Goal: Answer question/provide support: Share knowledge or assist other users

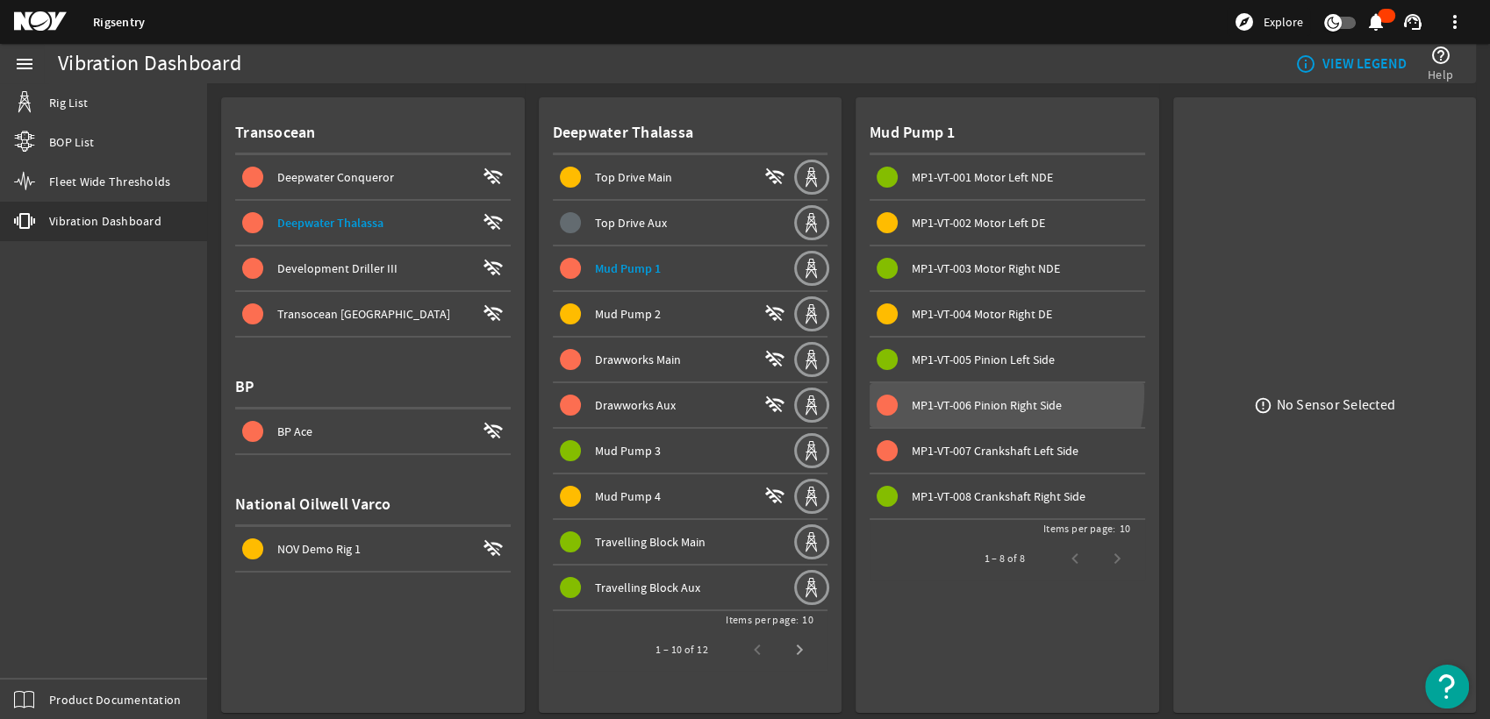
click at [960, 391] on span at bounding box center [1008, 405] width 276 height 42
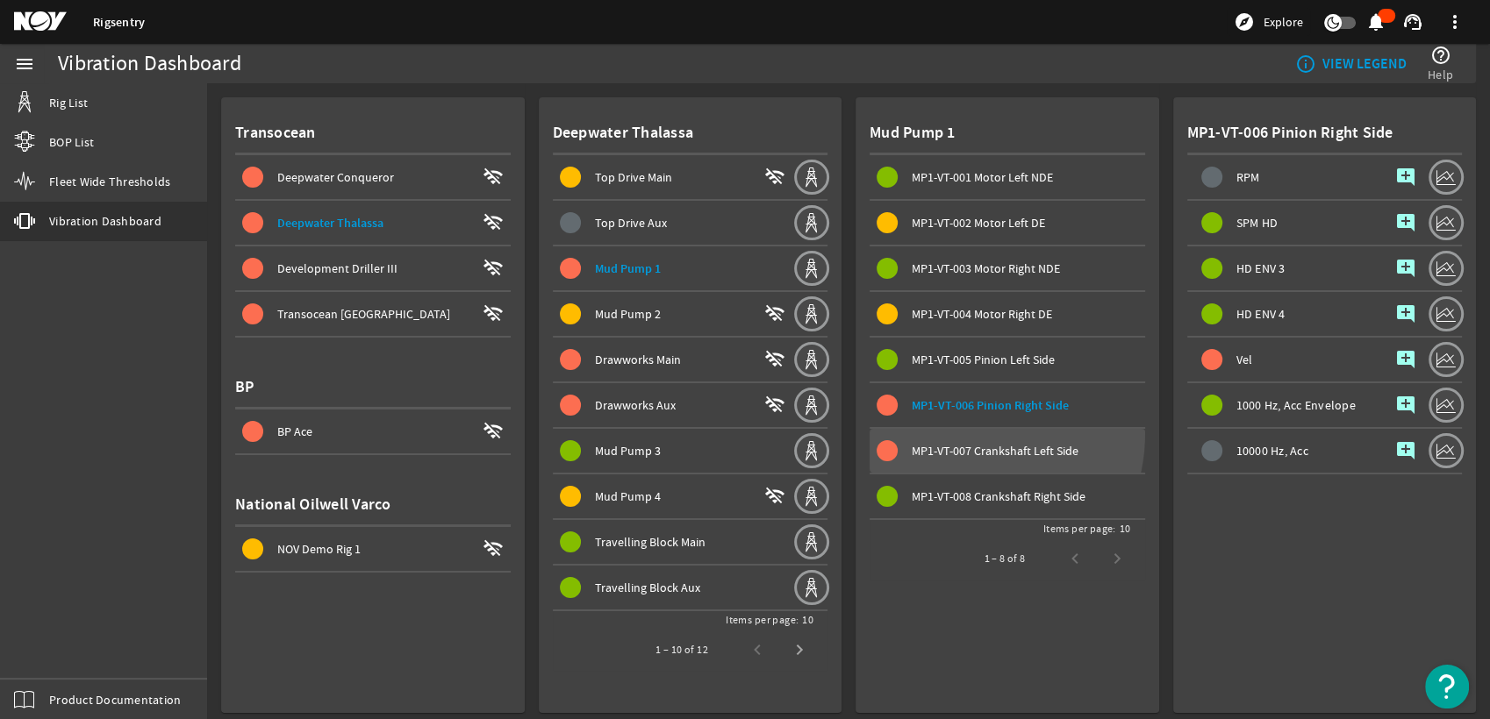
click at [948, 432] on span at bounding box center [1008, 451] width 276 height 42
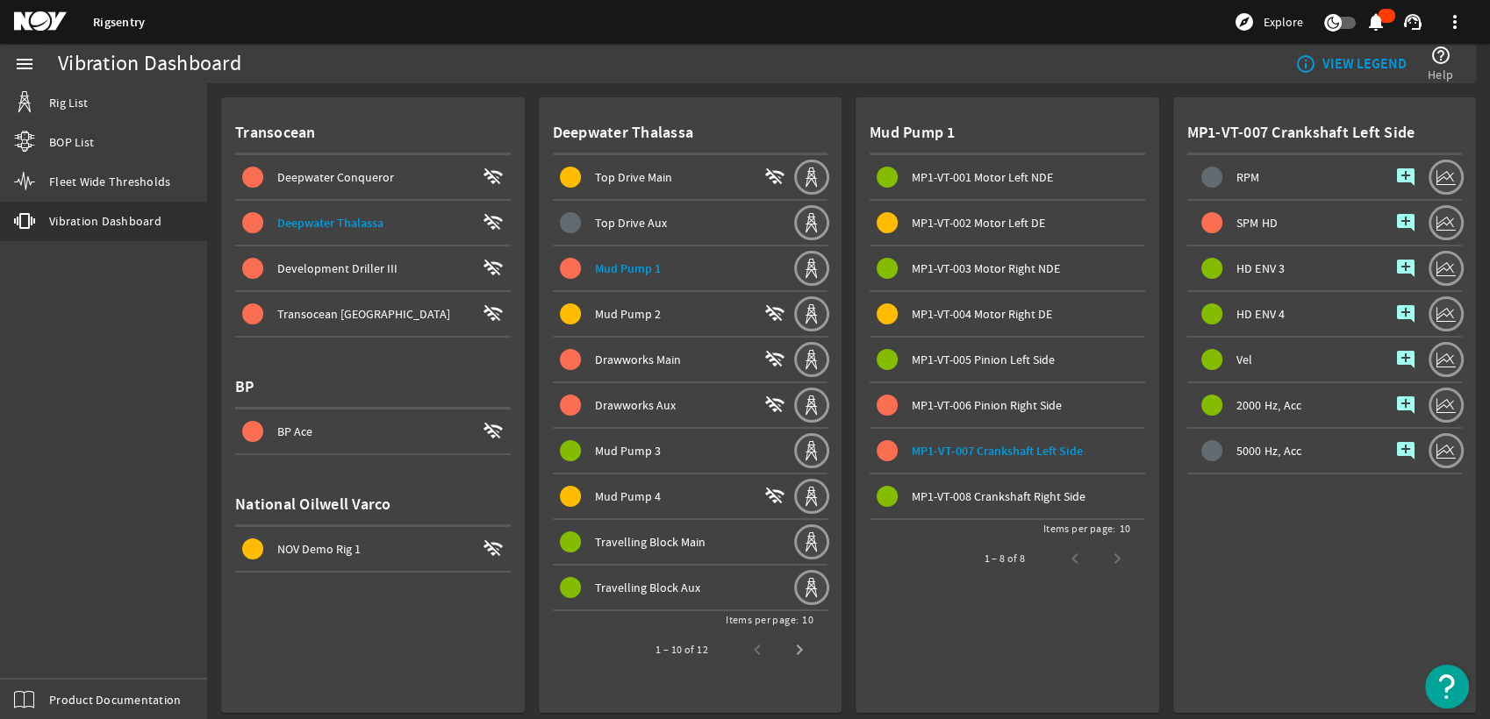
click at [691, 323] on span "Mud Pump 2 wifi_off" at bounding box center [676, 314] width 233 height 21
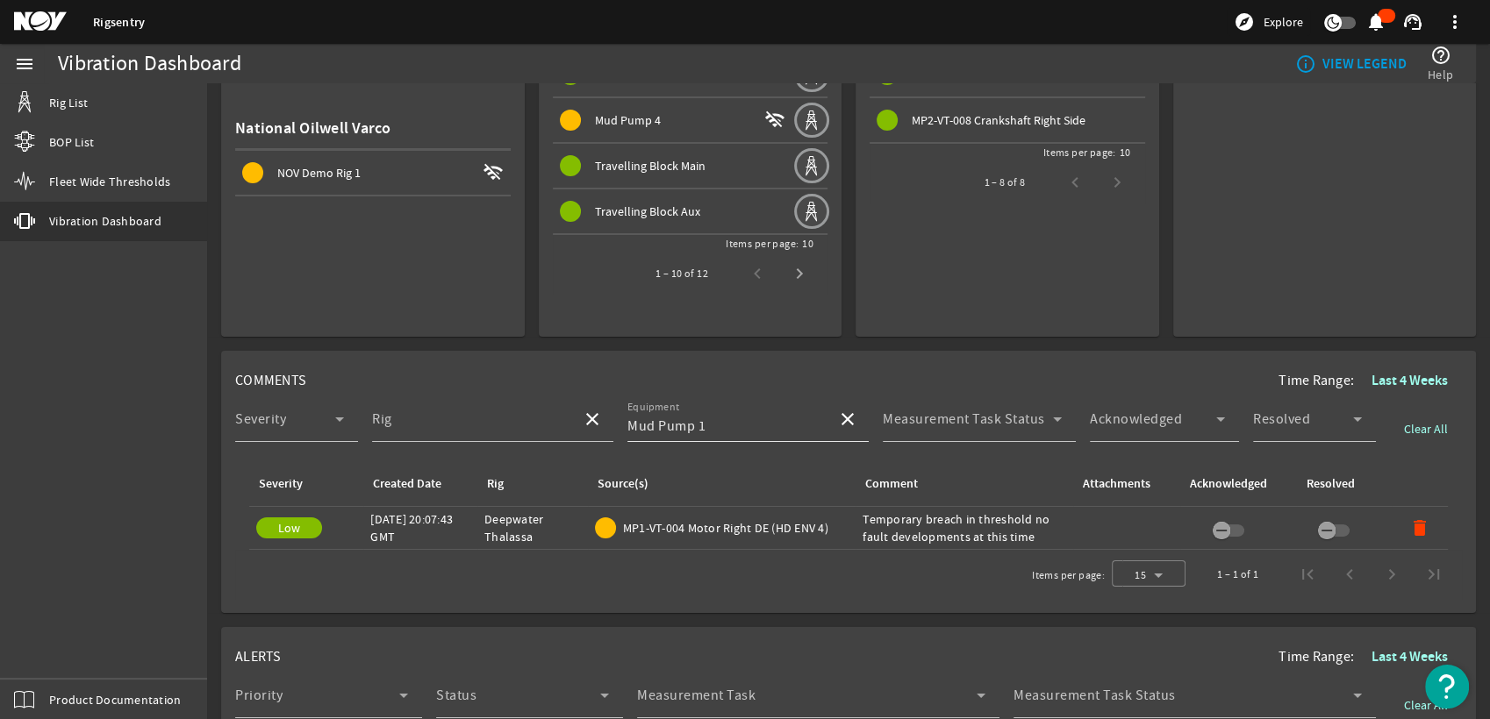
scroll to position [390, 0]
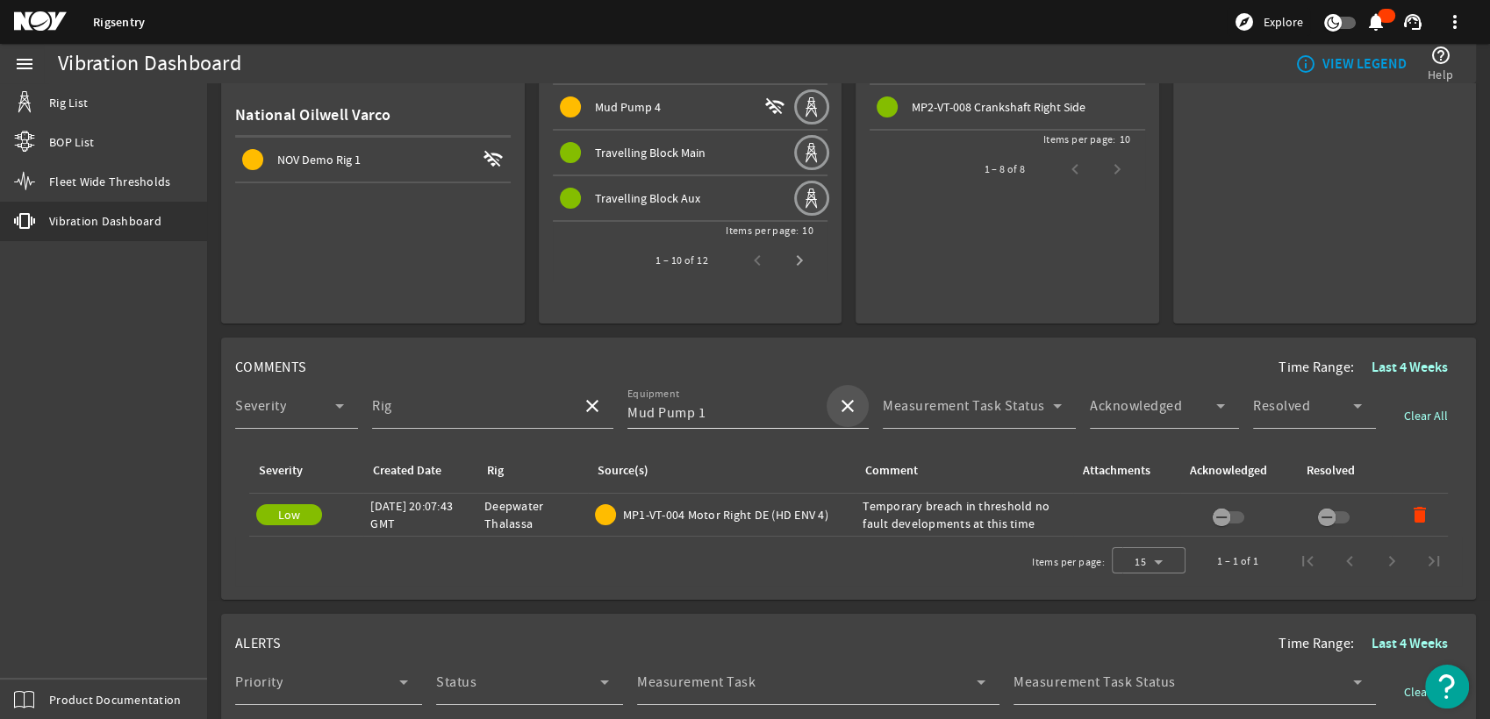
click at [849, 402] on span at bounding box center [848, 406] width 42 height 42
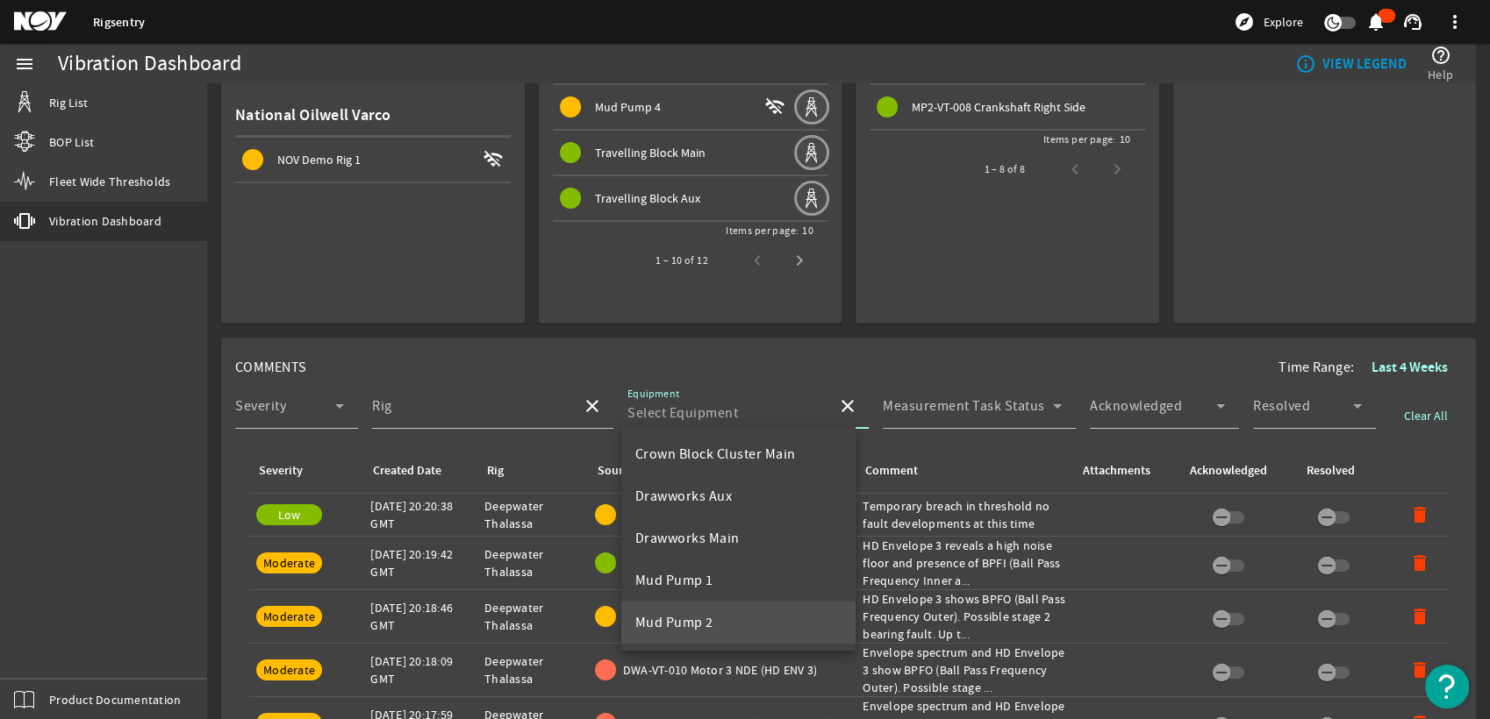
click at [713, 605] on mat-option "Mud Pump 2" at bounding box center [738, 623] width 235 height 42
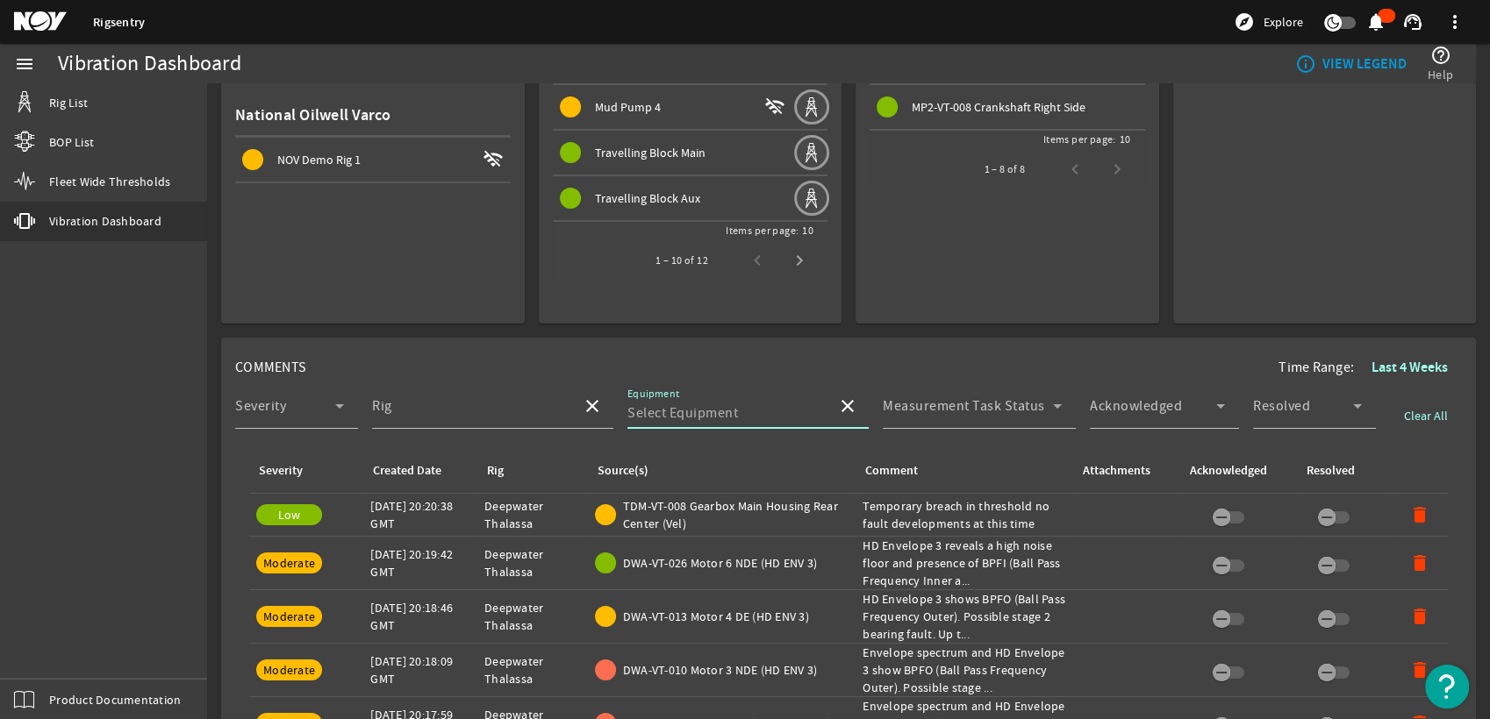
type input "Mud Pump 2"
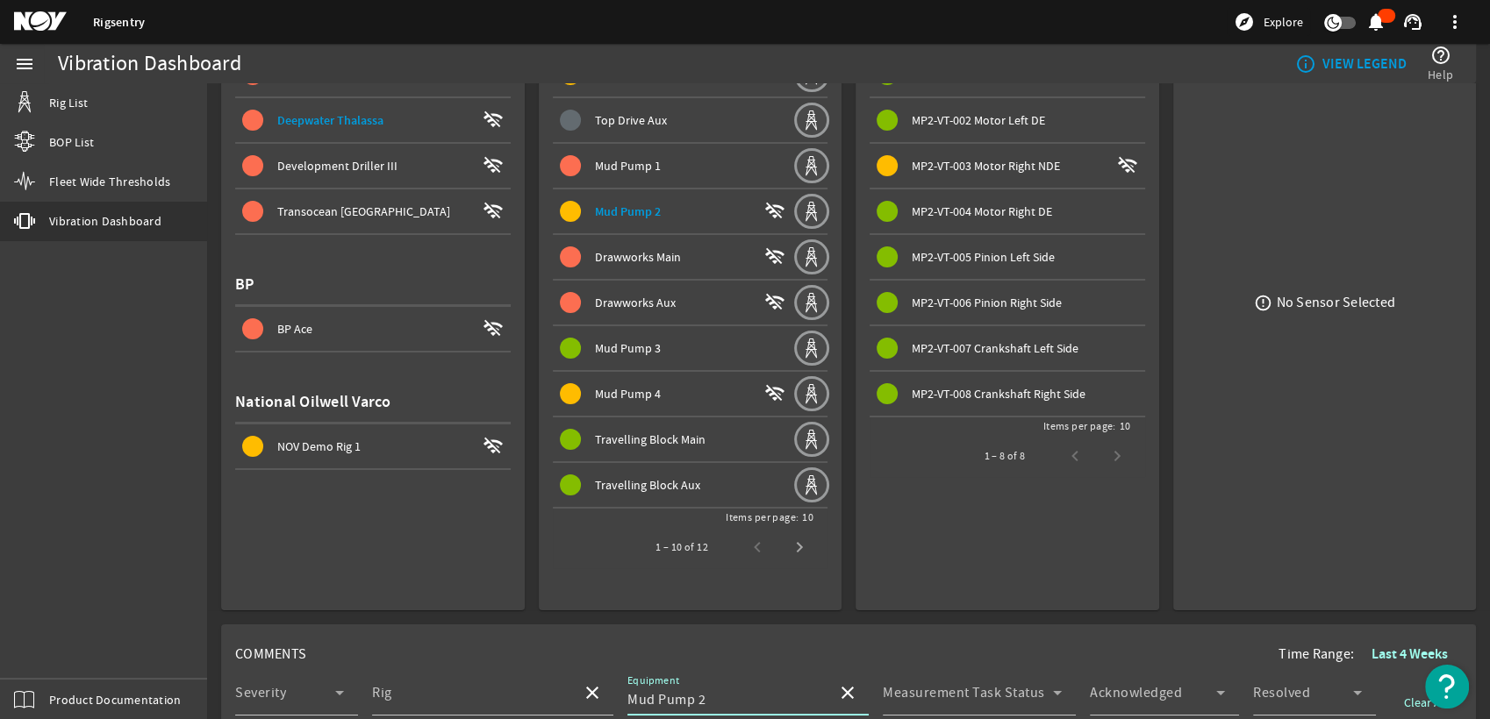
scroll to position [97, 0]
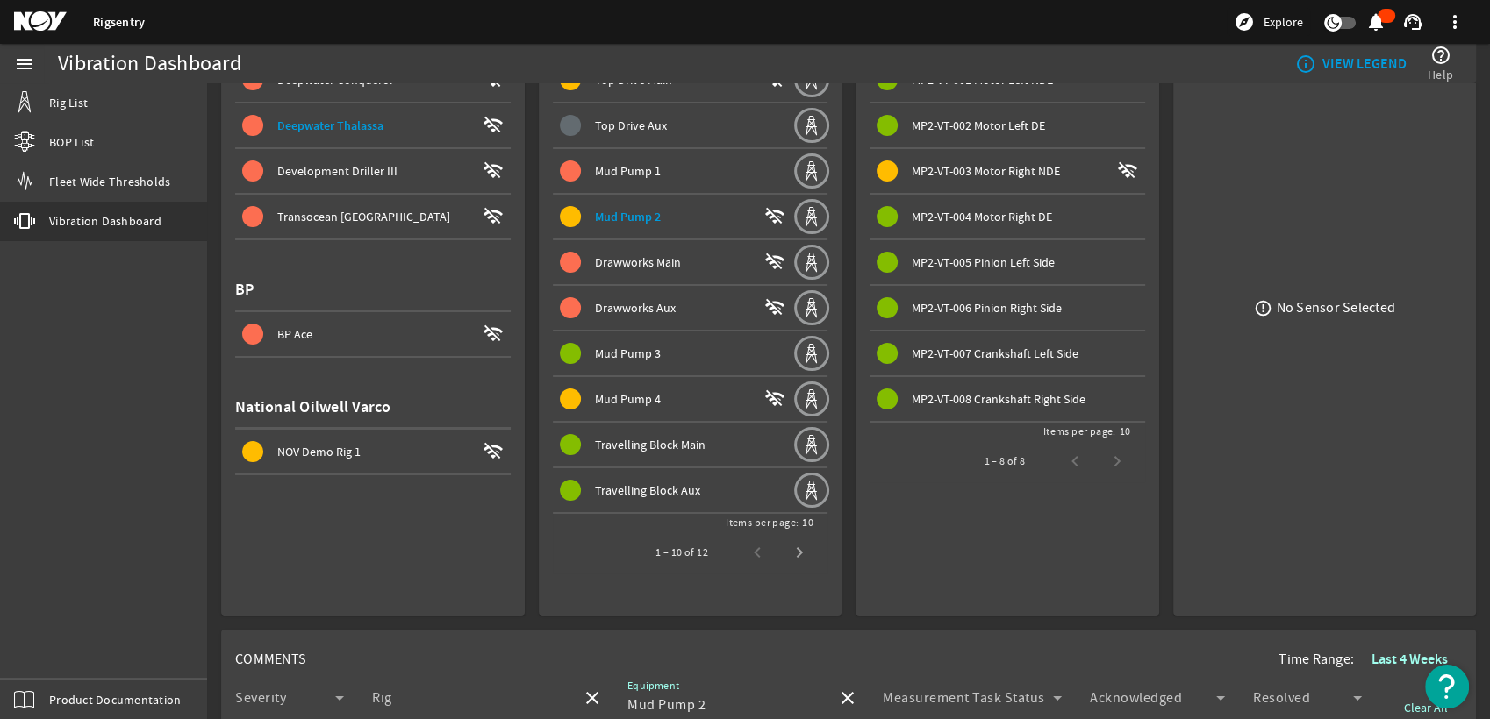
click at [1032, 178] on span "MP2-VT-003 Motor Right NDE" at bounding box center [986, 171] width 148 height 16
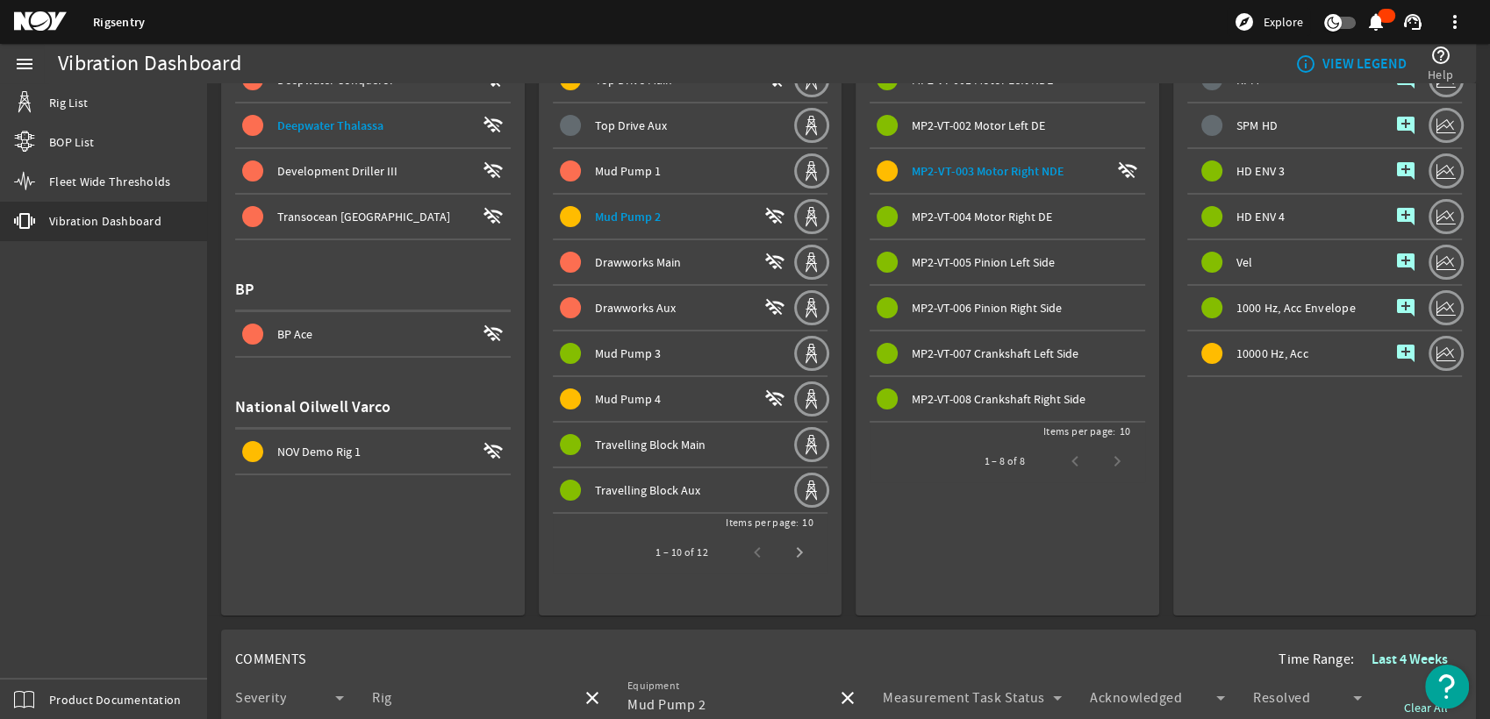
click at [707, 177] on div "Mud Pump 1" at bounding box center [694, 171] width 198 height 18
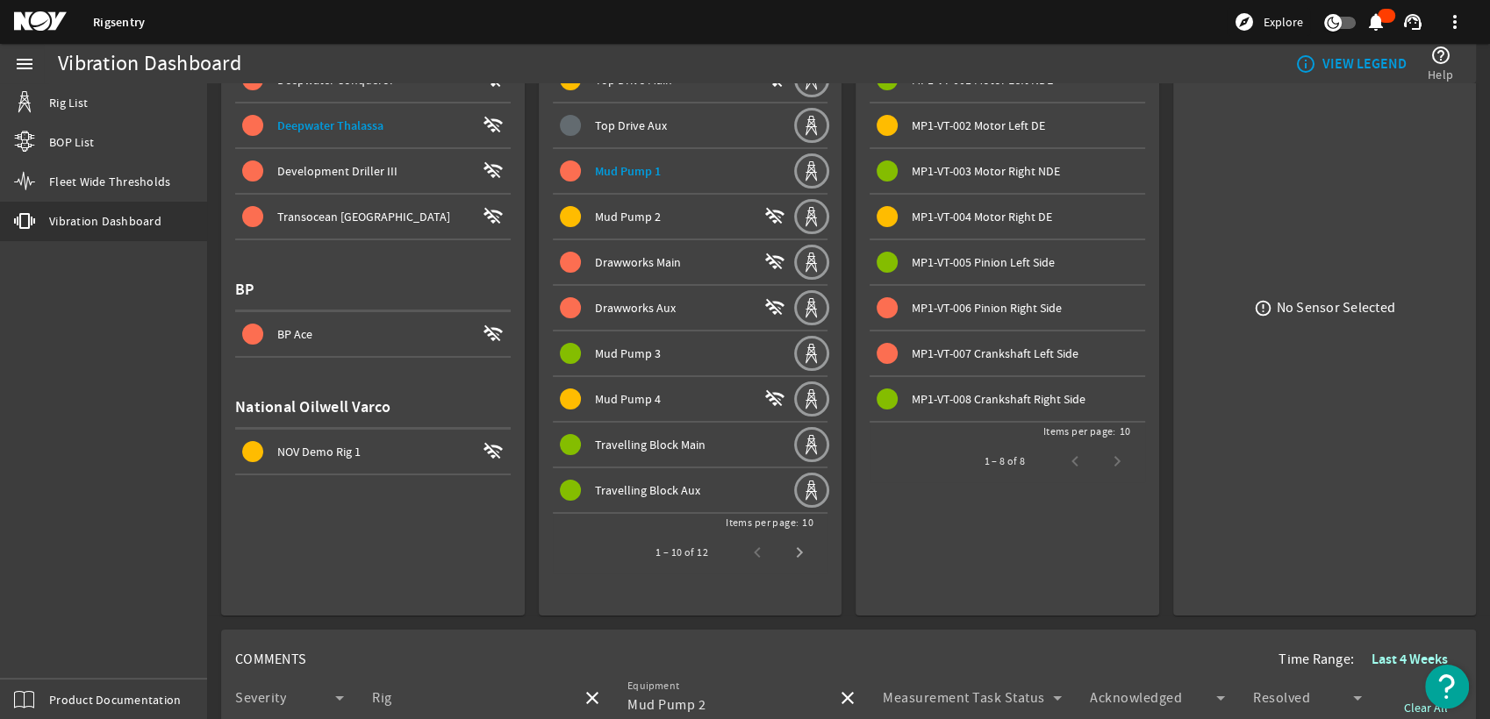
click at [997, 312] on span "MP1-VT-006 Pinion Right Side" at bounding box center [987, 308] width 150 height 16
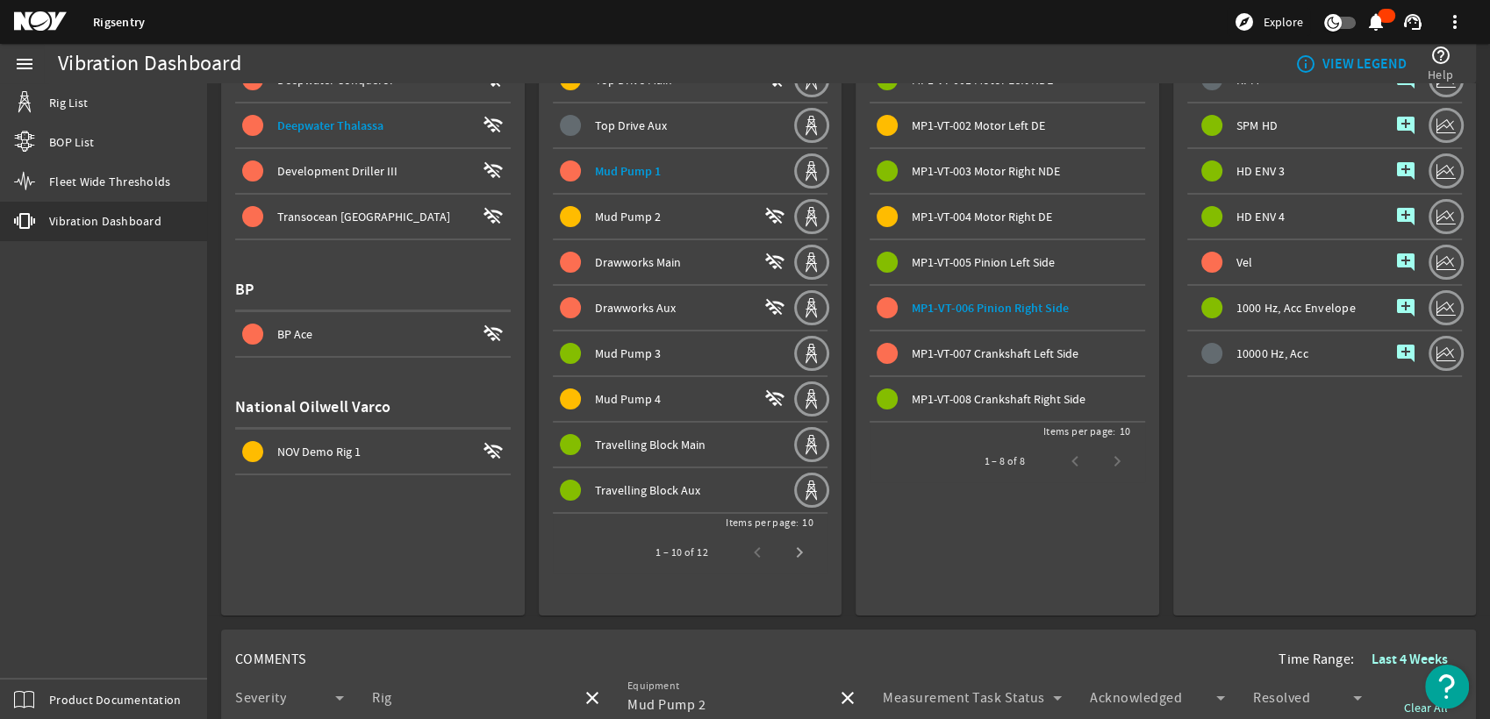
click at [1395, 263] on mat-icon "add_comment" at bounding box center [1405, 262] width 21 height 21
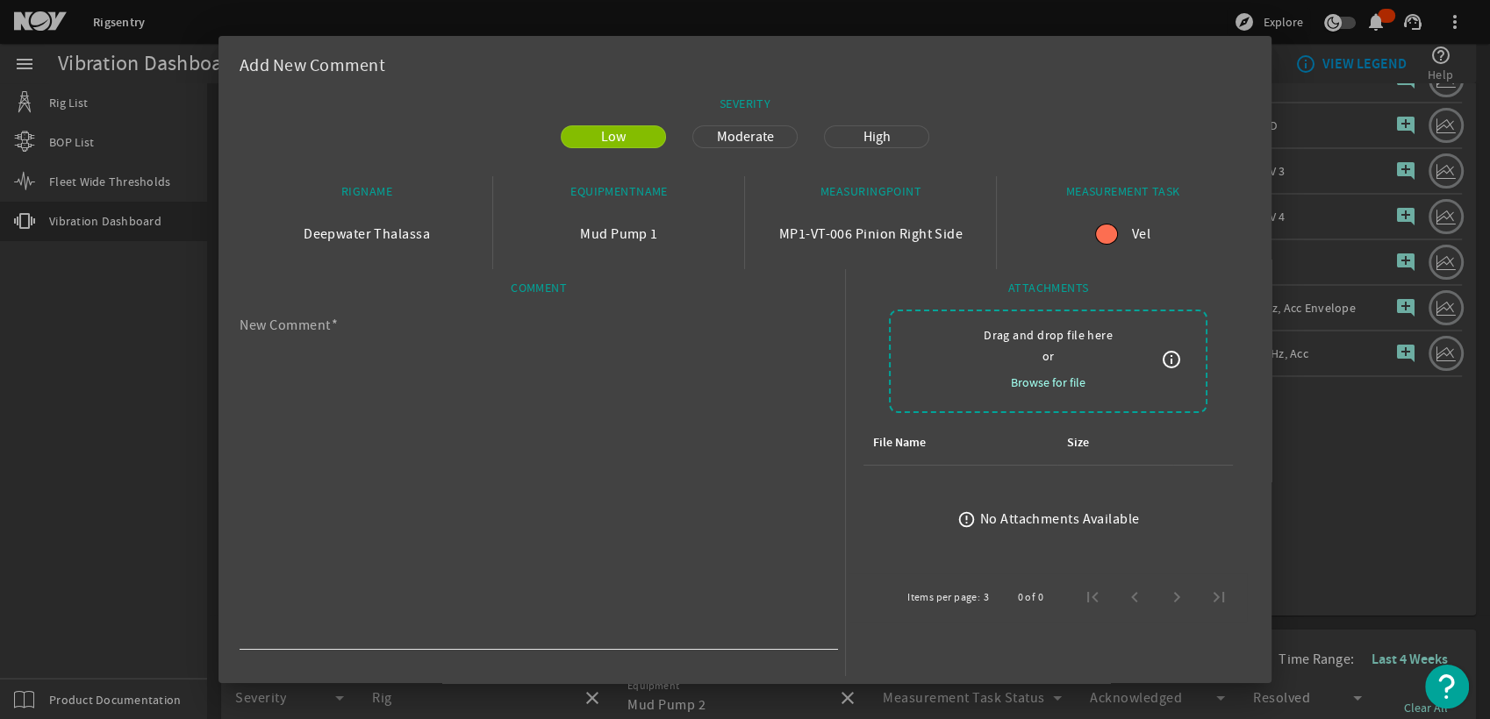
click at [756, 393] on textarea "New Comment" at bounding box center [532, 483] width 584 height 323
paste textarea "The velocity trend indicates sporadic spikes in overall vibration levels, but t…"
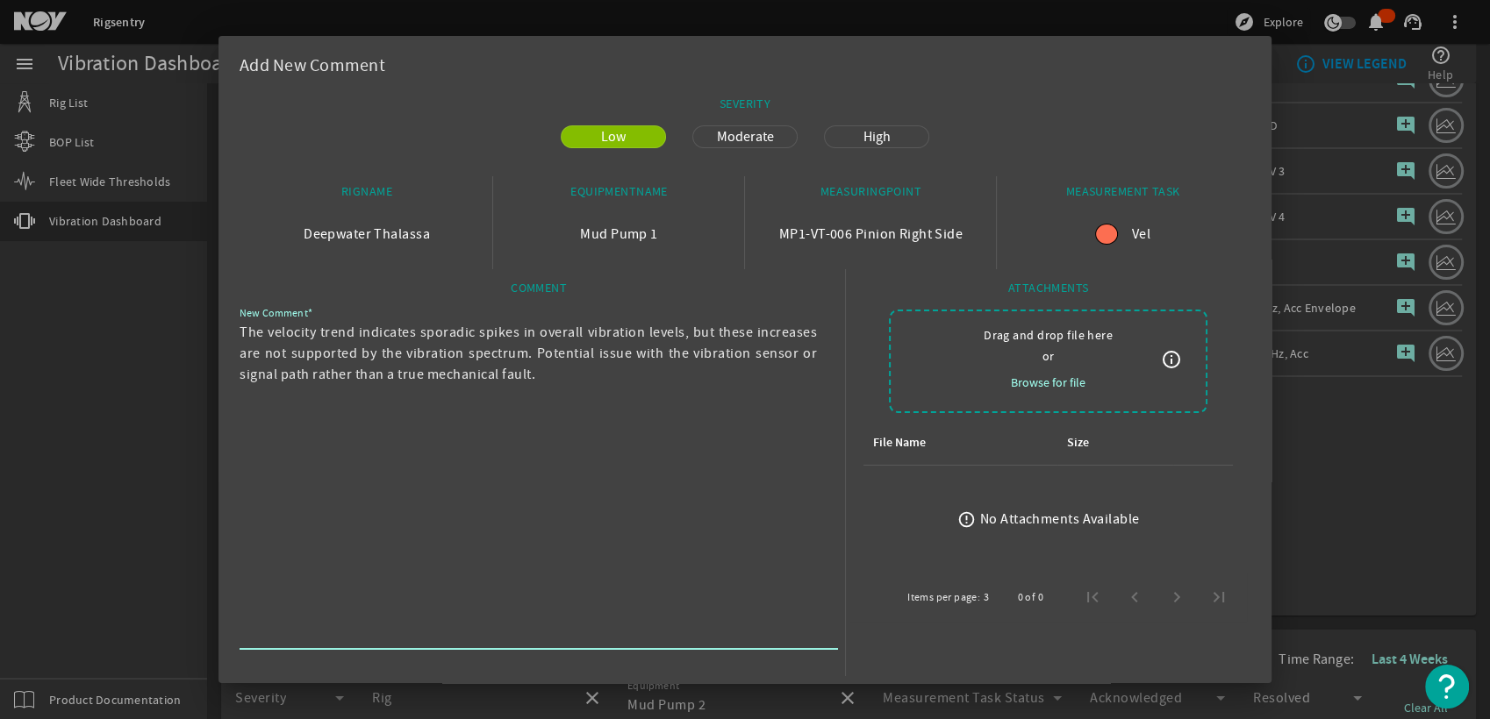
type textarea "The velocity trend indicates sporadic spikes in overall vibration levels, but t…"
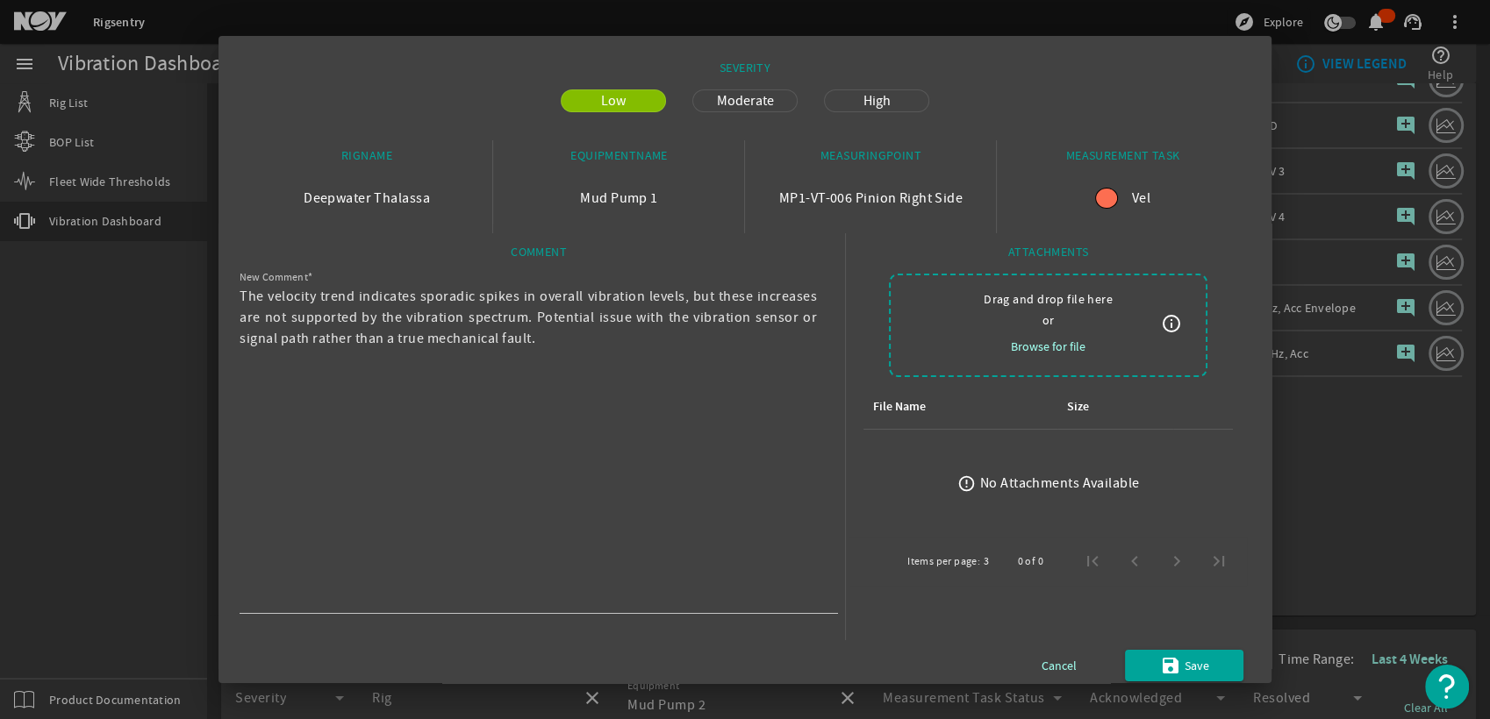
scroll to position [50, 0]
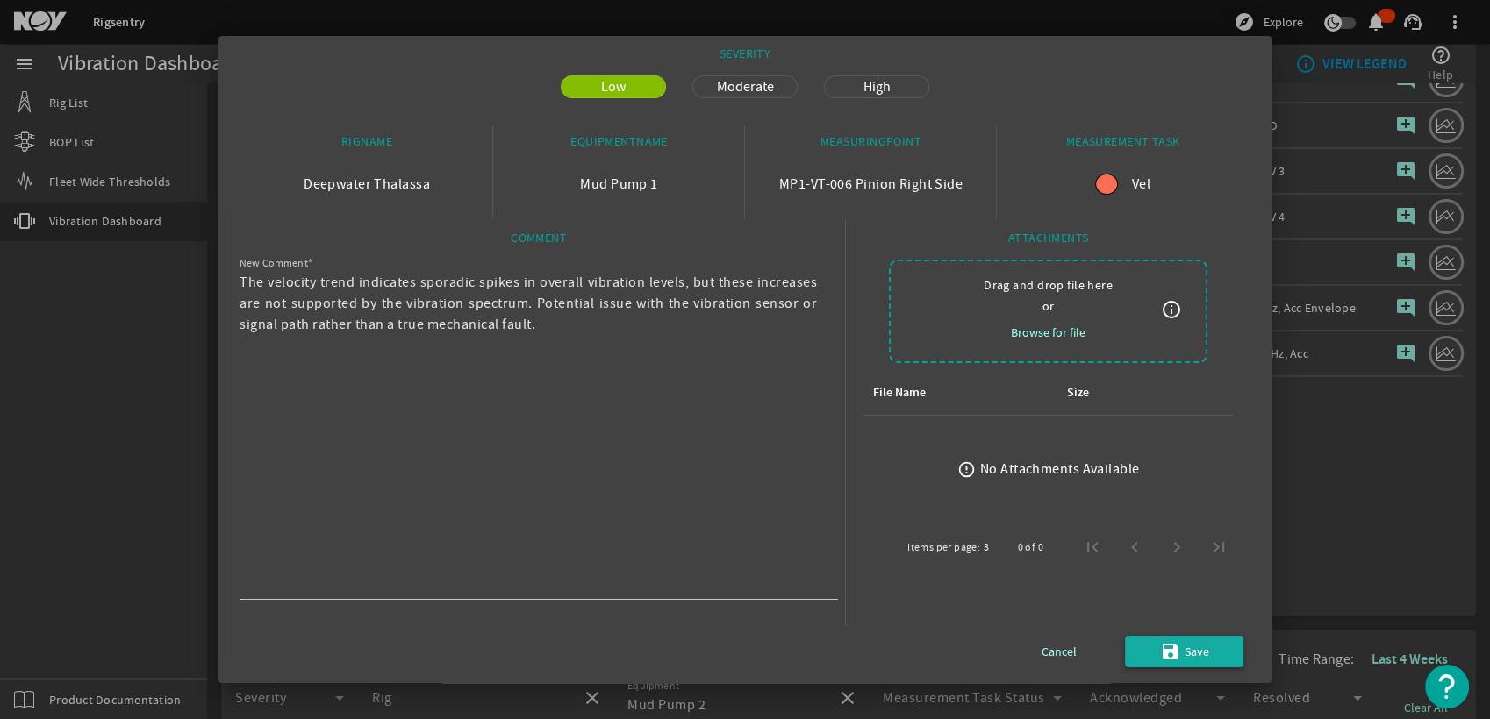
click at [1184, 648] on span "Save" at bounding box center [1196, 651] width 25 height 21
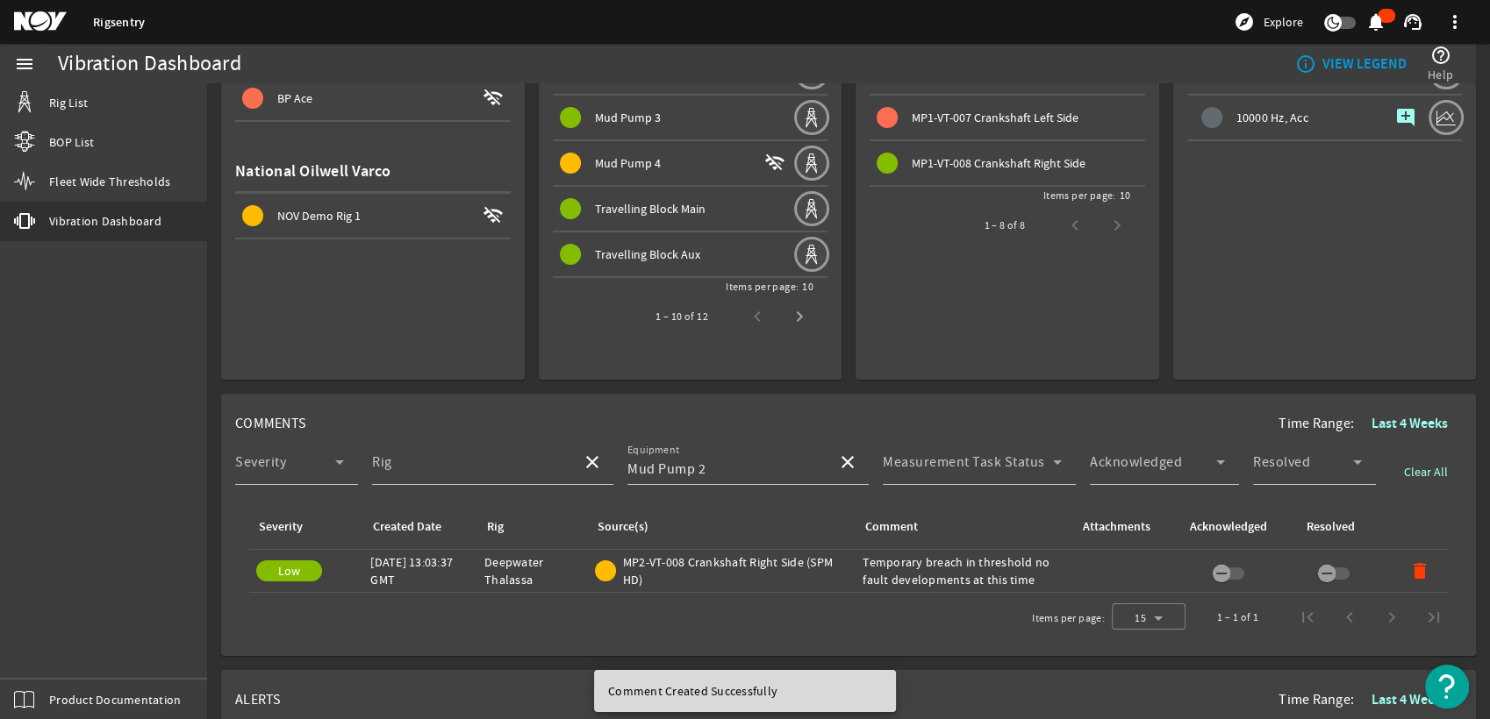
scroll to position [390, 0]
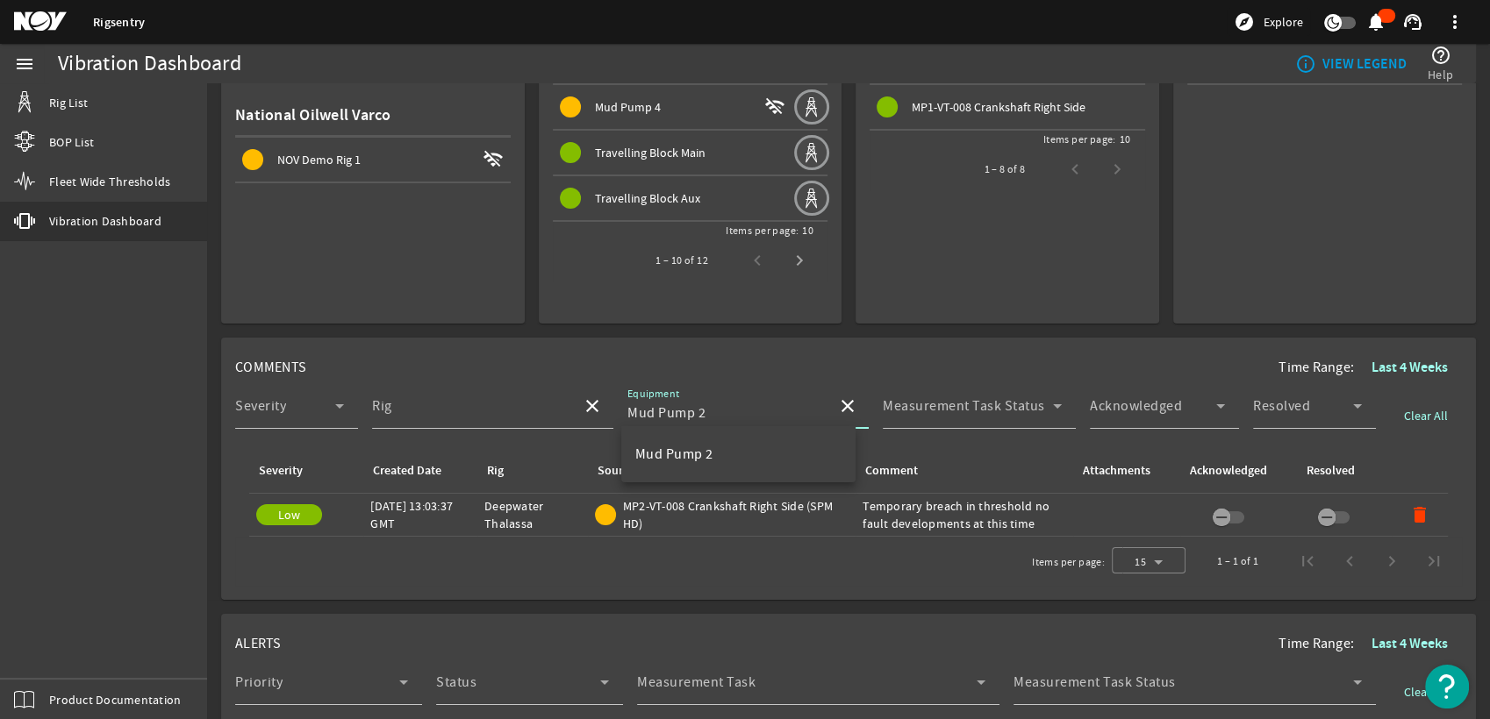
click at [783, 411] on input "Mud Pump 2" at bounding box center [725, 413] width 196 height 21
click at [857, 411] on div "Severity Rig close Equipment Mud Pump 2 close Measurement Task Status Acknowled…" at bounding box center [848, 415] width 1227 height 65
click at [837, 407] on mat-icon "close" at bounding box center [847, 406] width 21 height 21
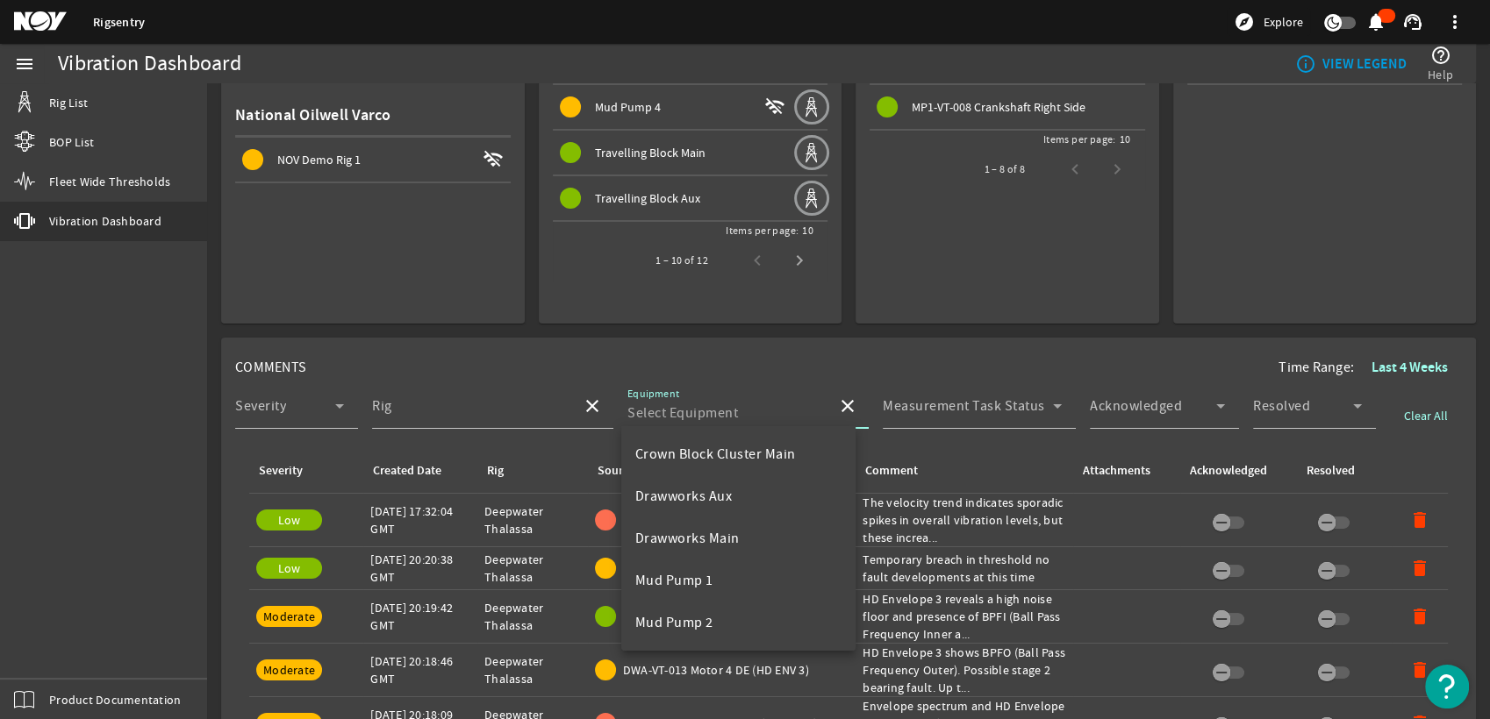
click at [794, 411] on input "Equipment" at bounding box center [725, 413] width 196 height 21
click at [756, 565] on mat-option "Mud Pump 1" at bounding box center [738, 581] width 235 height 42
type input "Mud Pump 1"
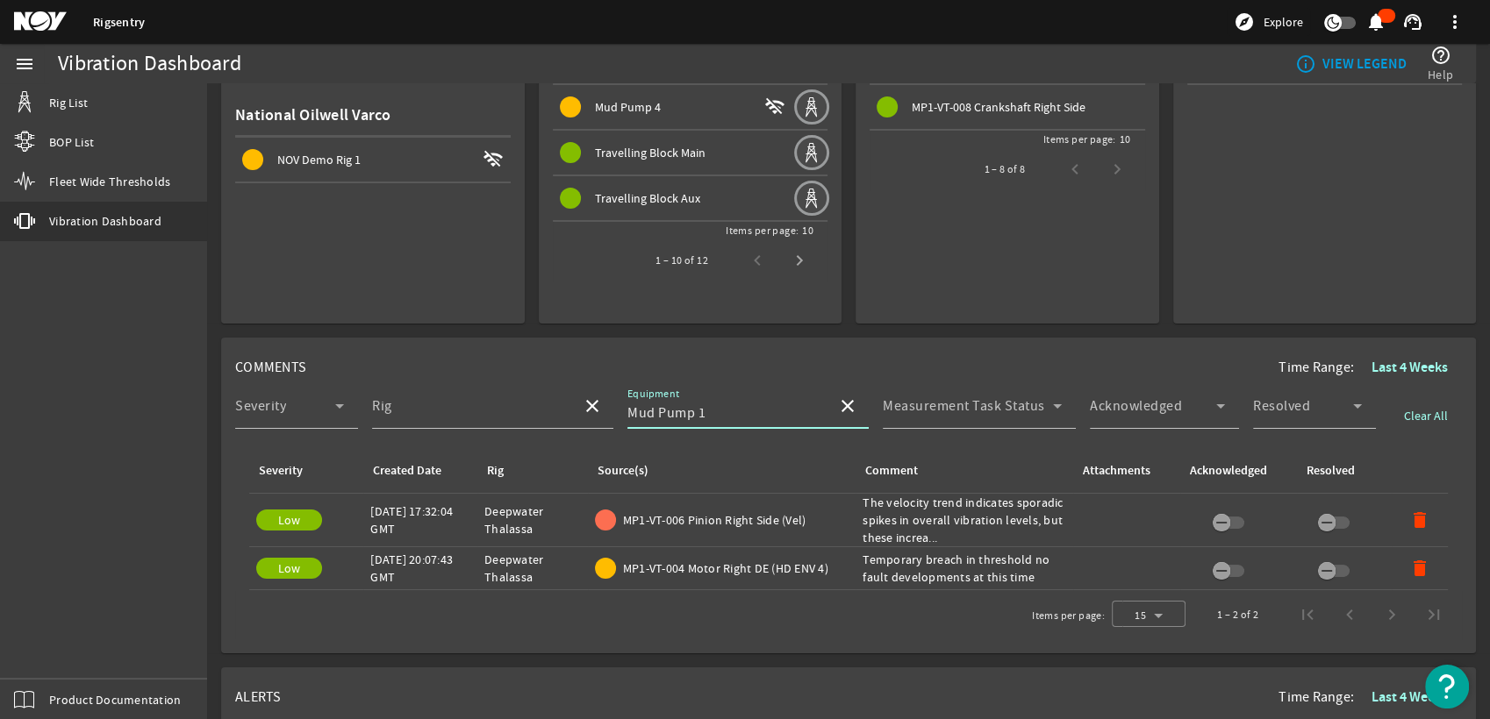
click at [837, 404] on mat-icon "close" at bounding box center [847, 406] width 21 height 21
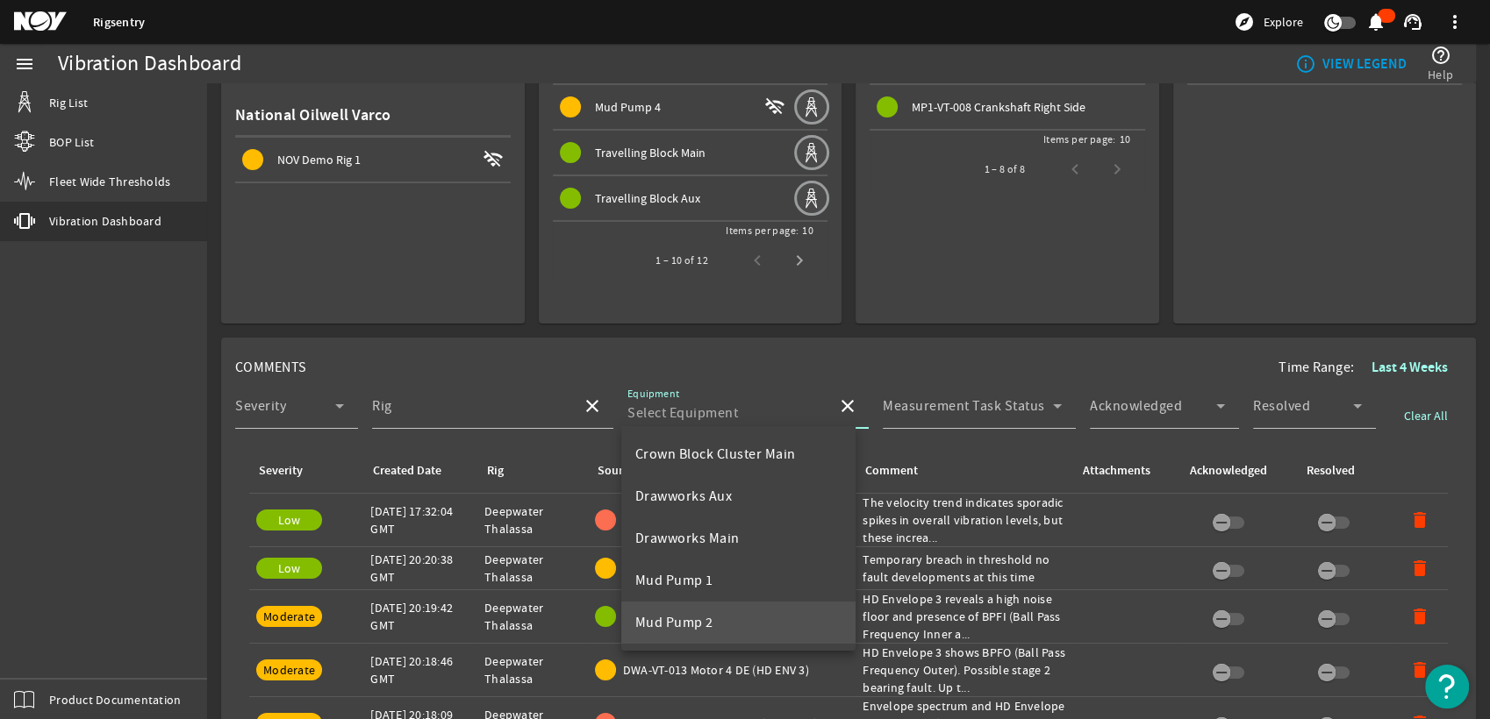
click at [744, 613] on mat-option "Mud Pump 2" at bounding box center [738, 623] width 235 height 42
type input "Mud Pump 2"
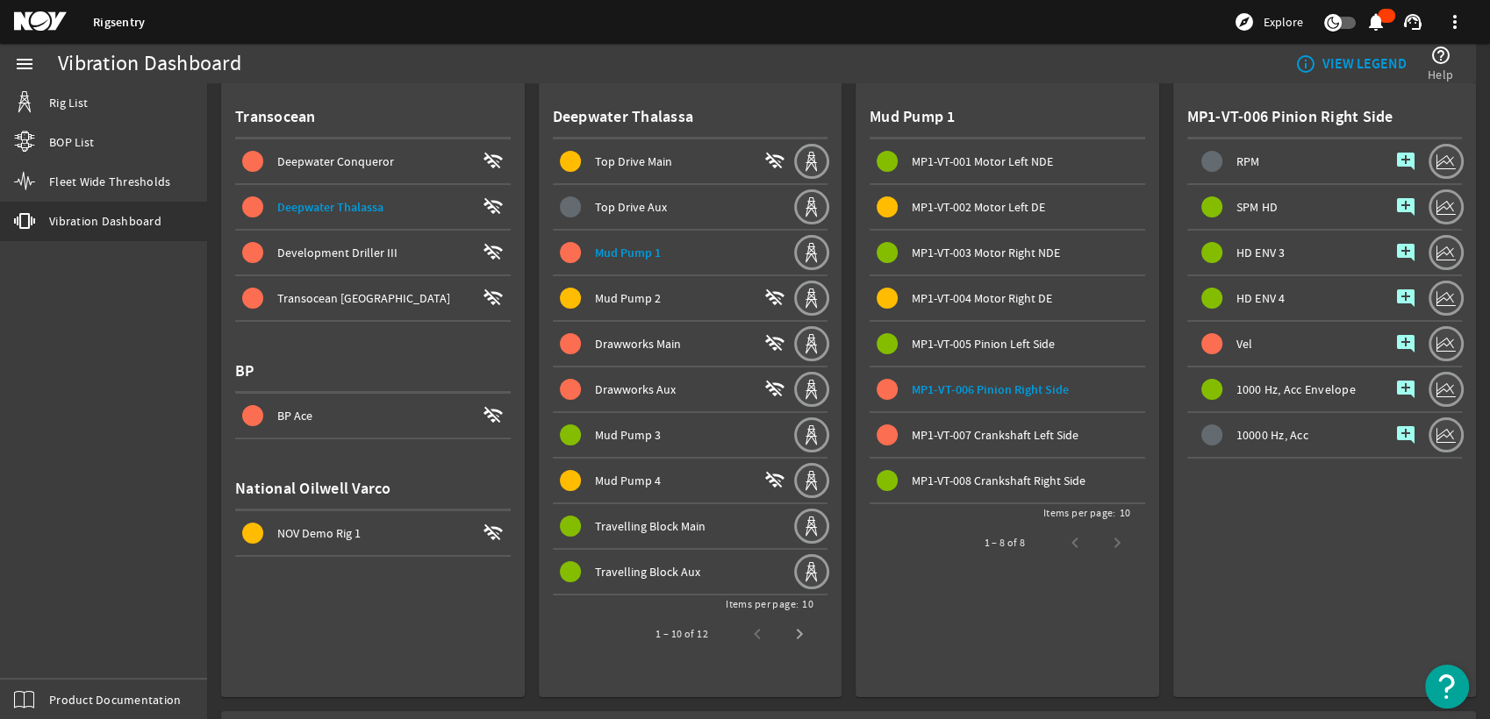
scroll to position [0, 0]
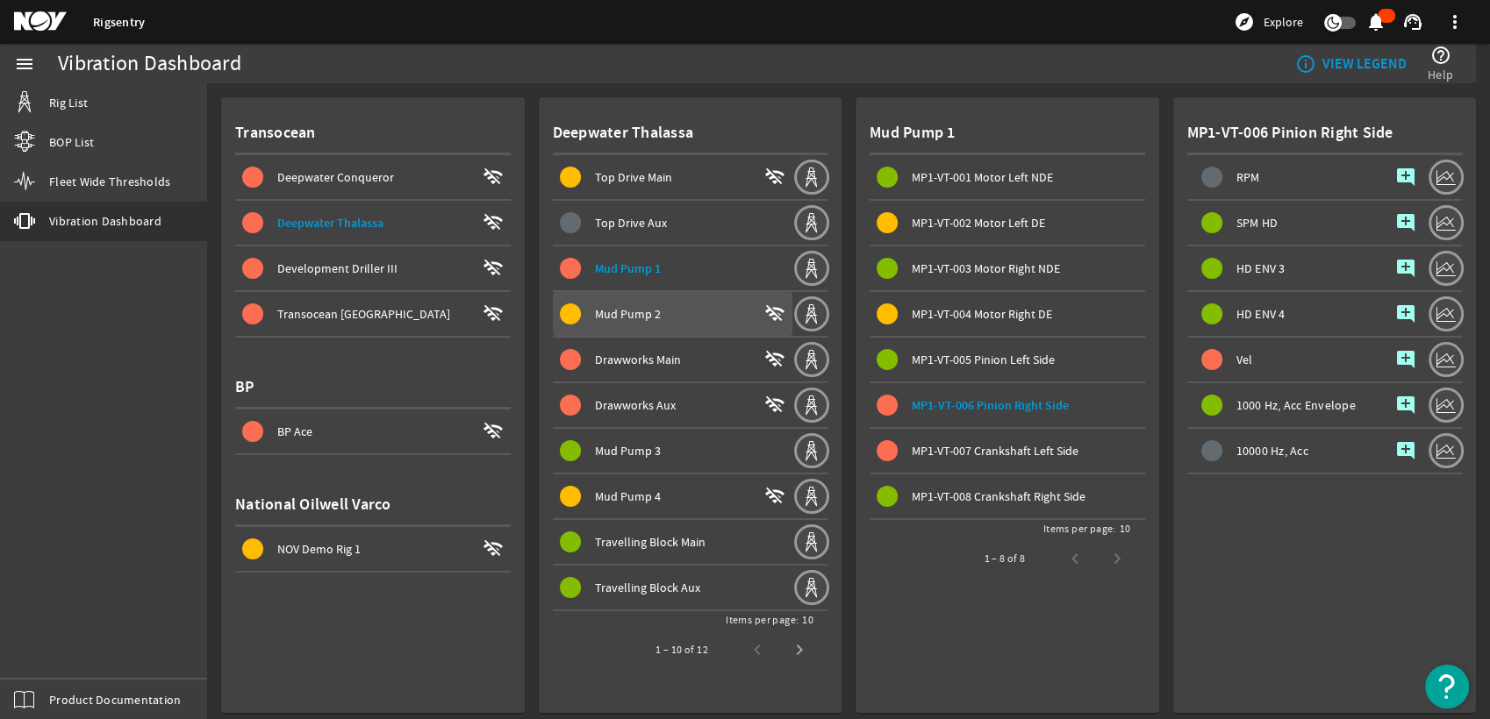
click at [686, 306] on div "Mud Pump 2" at bounding box center [676, 314] width 163 height 18
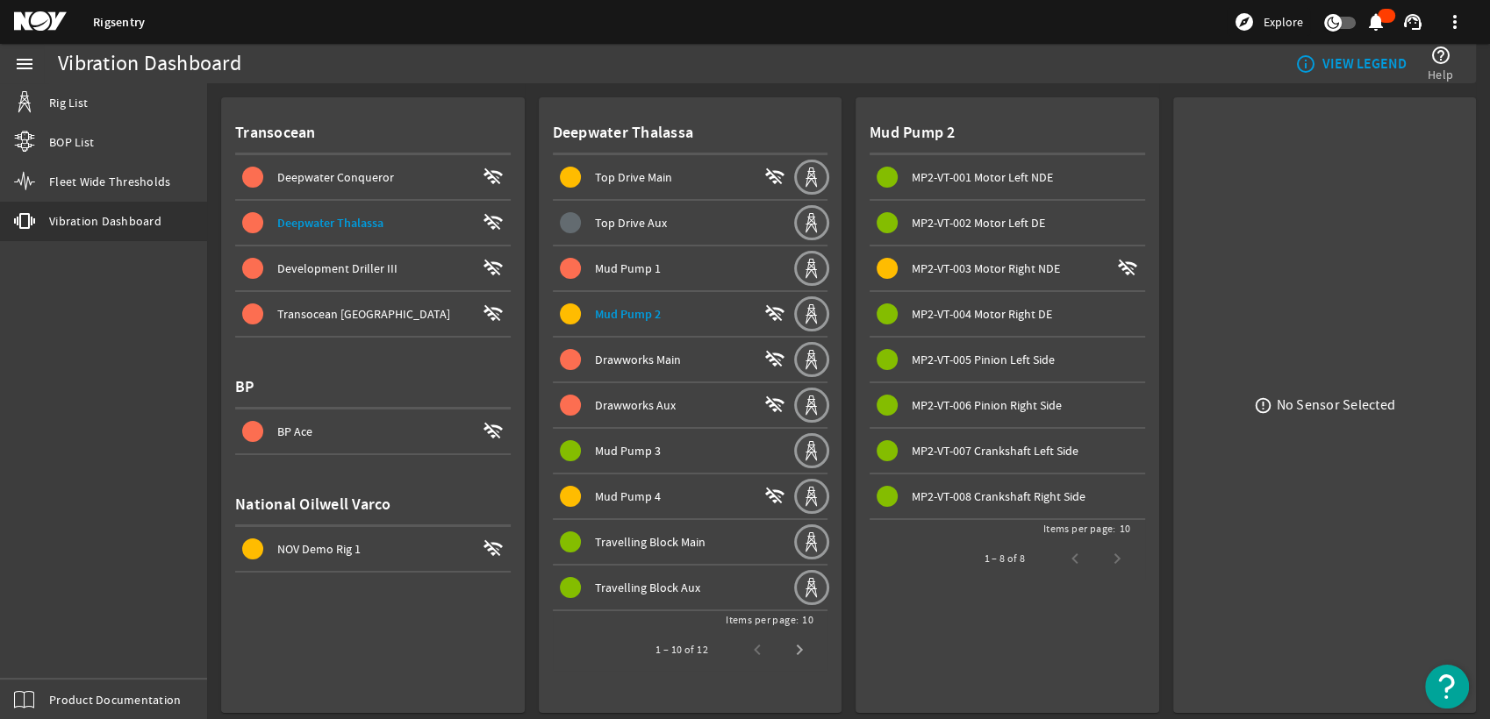
click at [1016, 281] on span at bounding box center [1008, 268] width 276 height 42
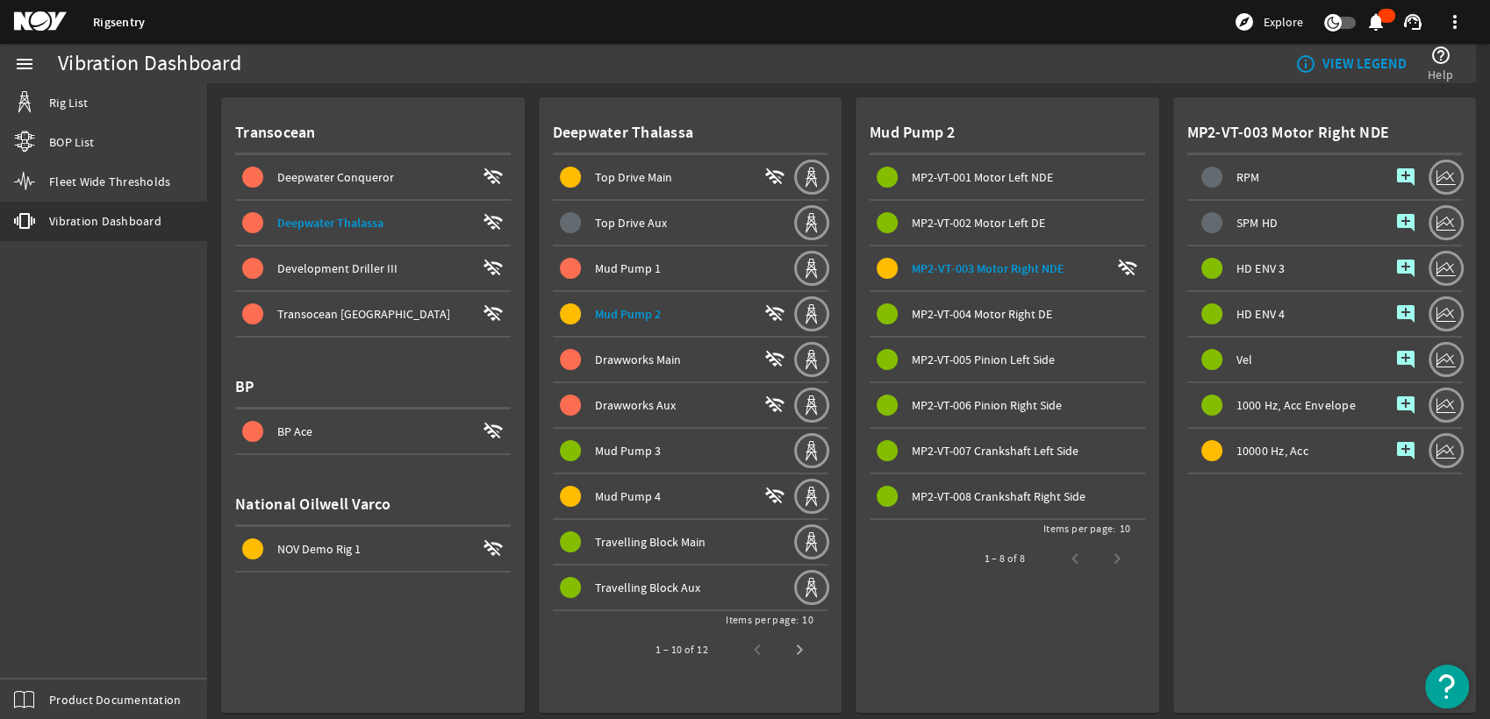
click at [1002, 266] on span "MP2-VT-003 Motor Right NDE" at bounding box center [988, 269] width 153 height 17
click at [1395, 448] on mat-icon "add_comment" at bounding box center [1405, 450] width 21 height 21
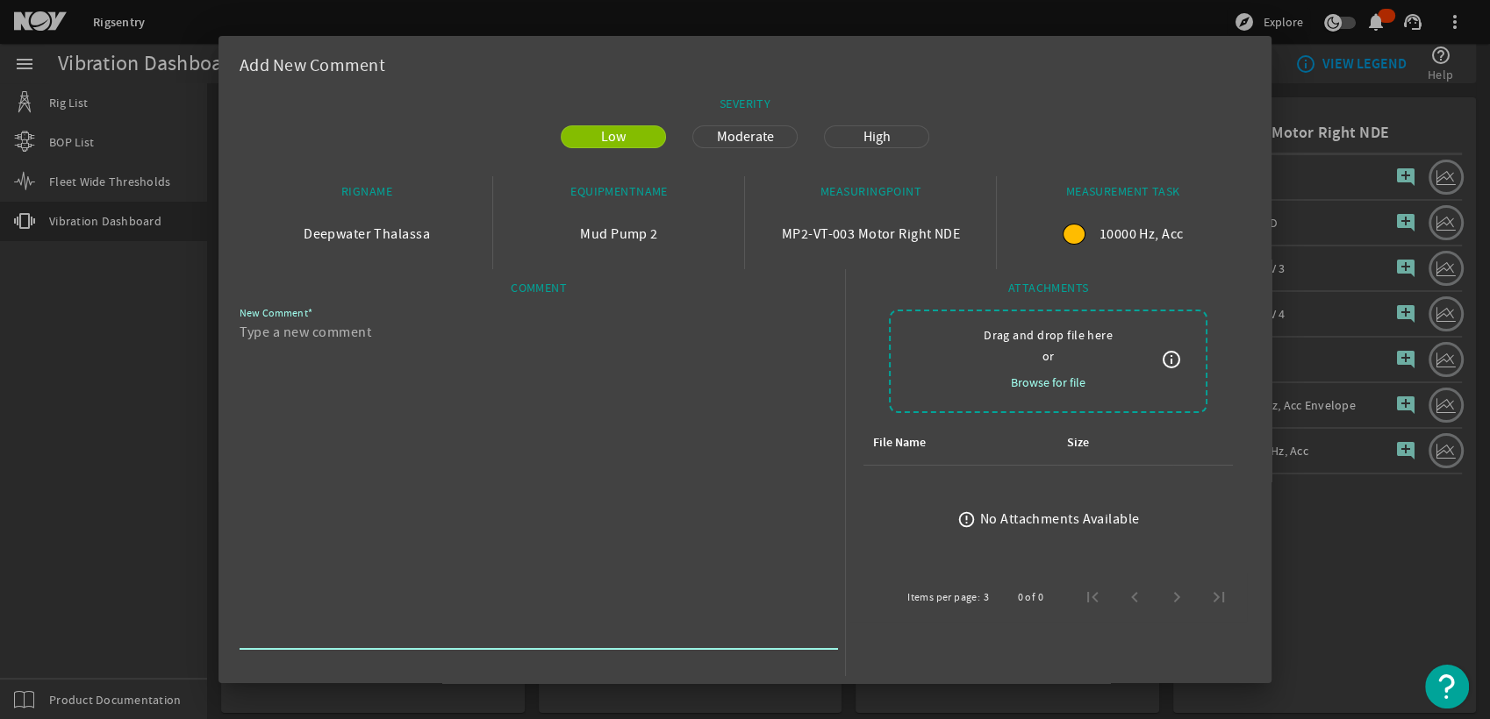
click at [765, 381] on textarea "New Comment" at bounding box center [532, 483] width 584 height 323
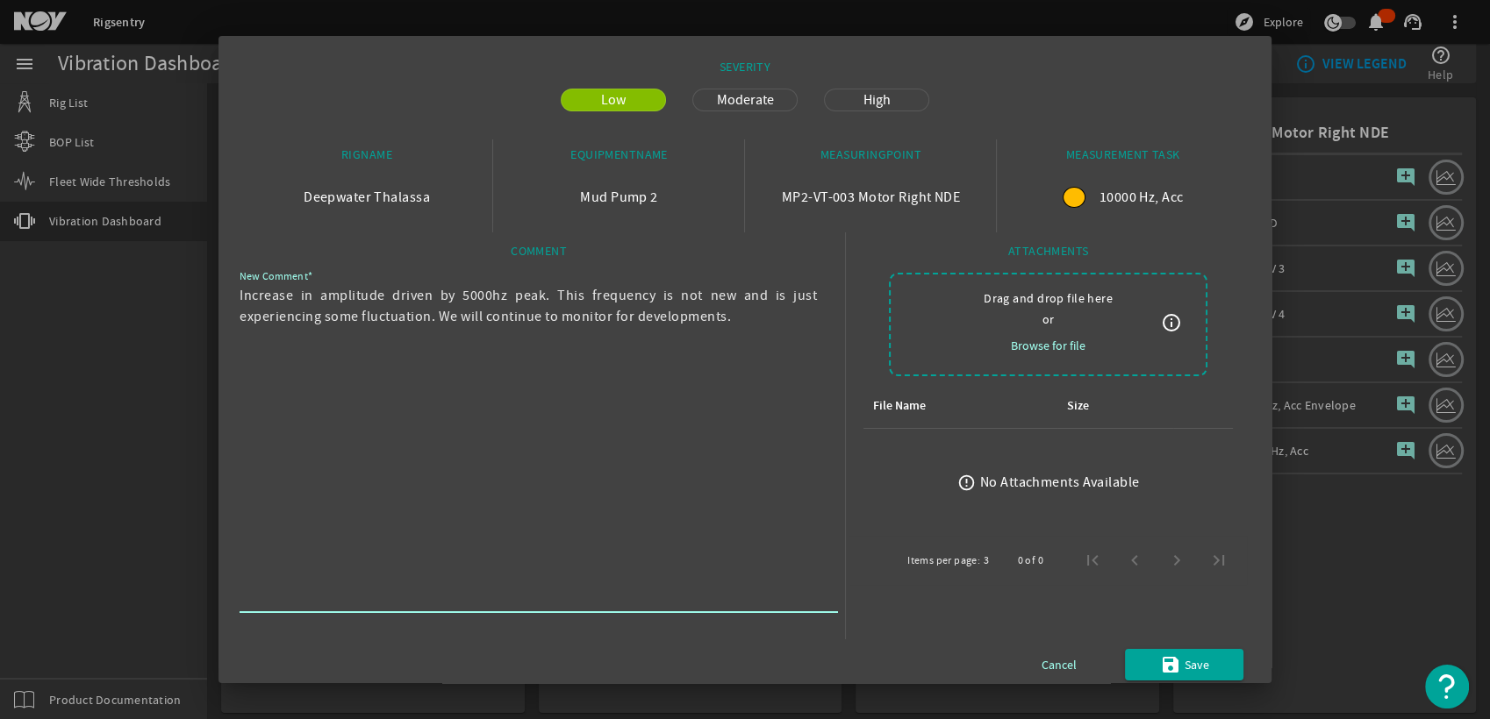
scroll to position [50, 0]
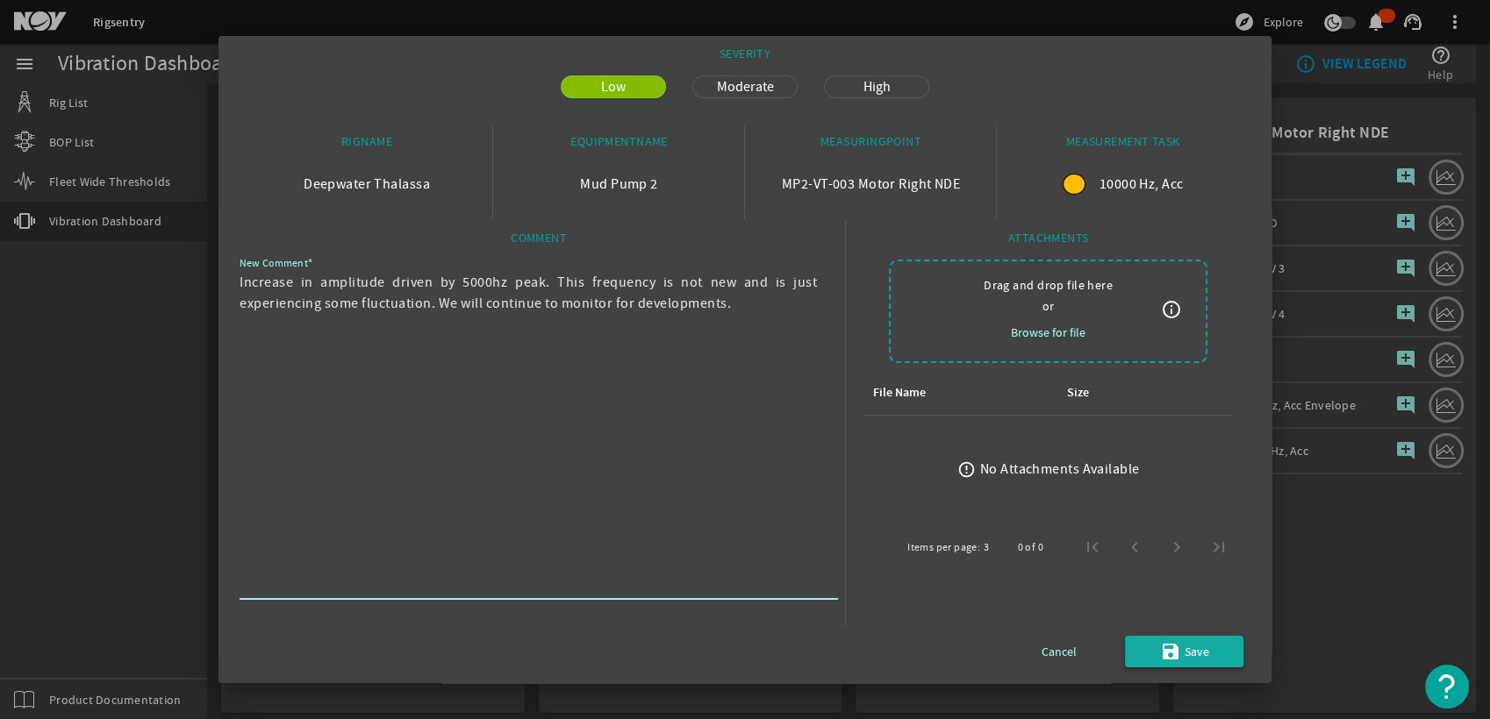
type textarea "Increase in amplitude driven by 5000hz peak. This frequency is not new and is j…"
click at [1184, 641] on span "Save" at bounding box center [1196, 651] width 25 height 21
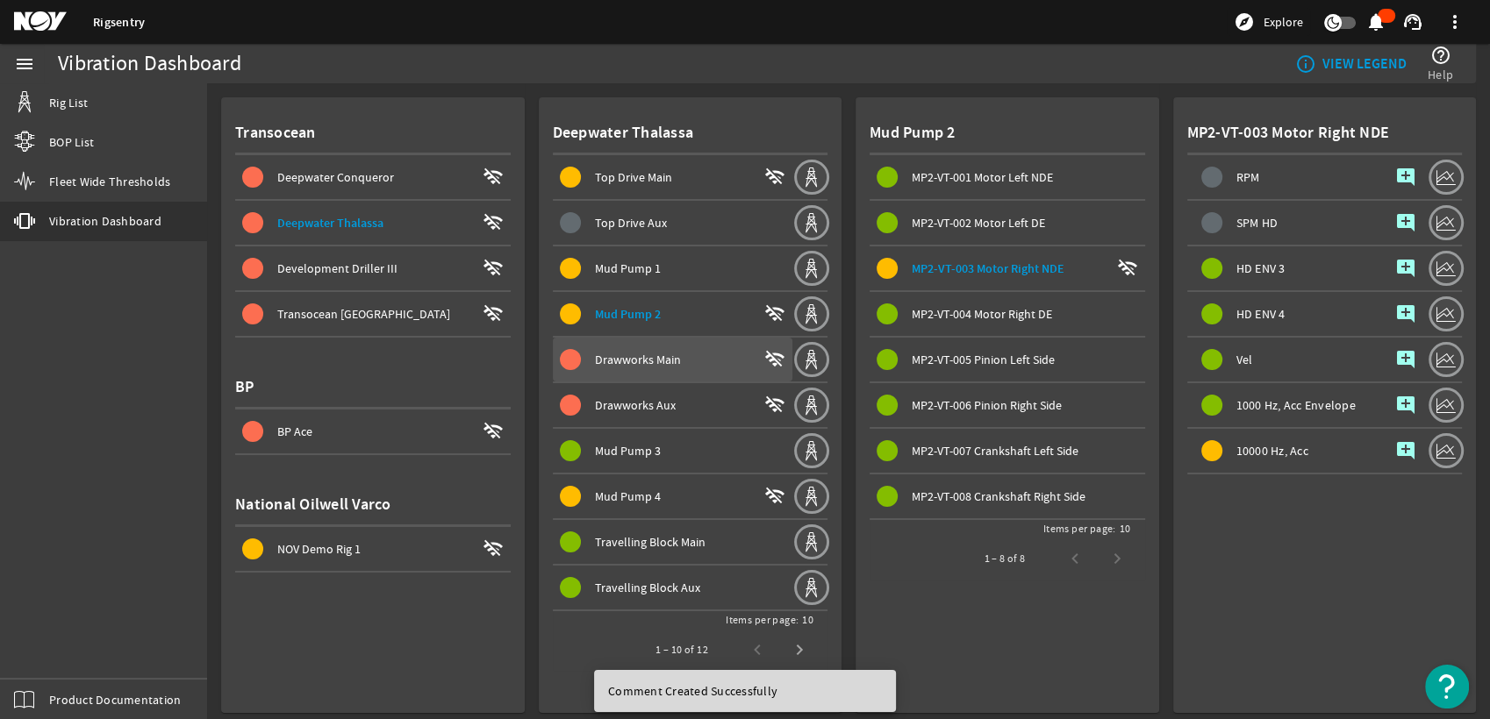
click at [690, 360] on div "Drawworks Main" at bounding box center [676, 360] width 163 height 18
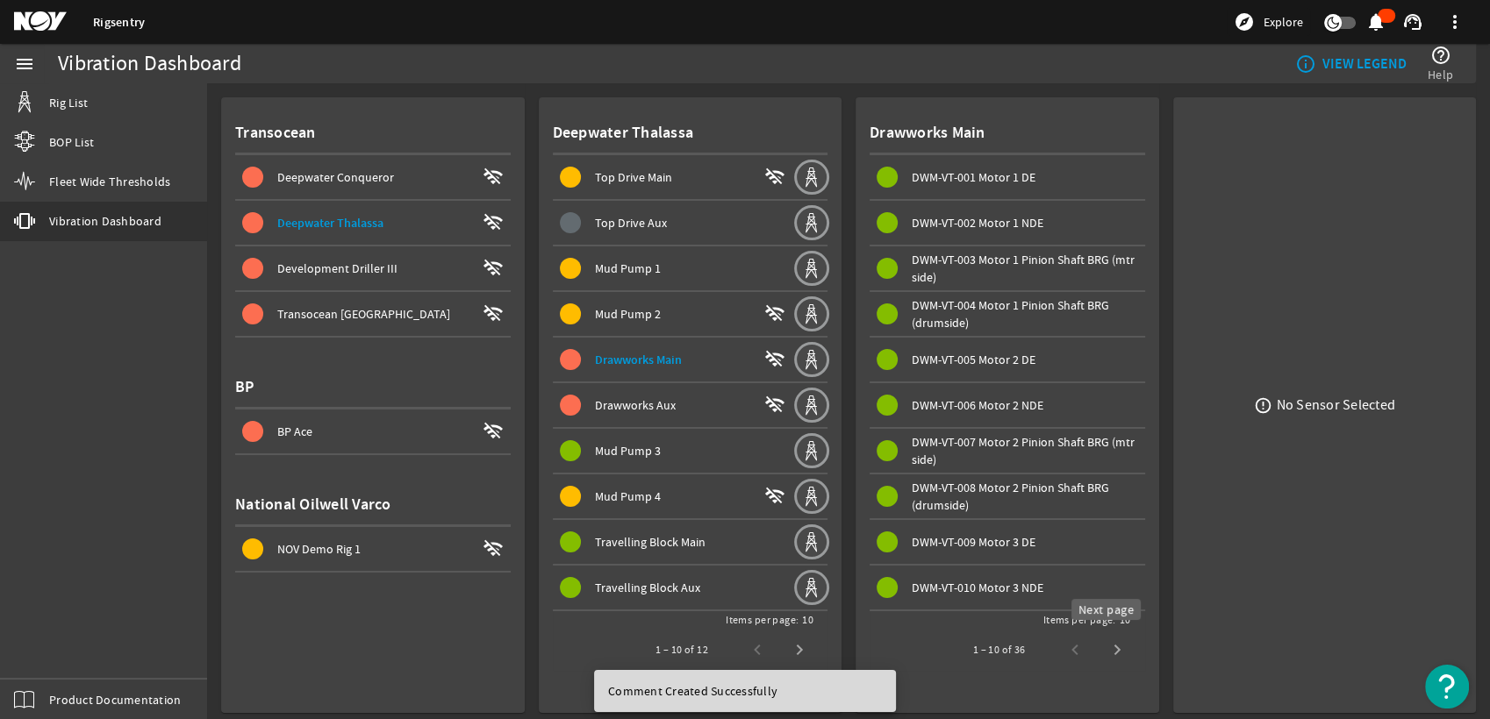
click at [1101, 648] on span "Next page" at bounding box center [1117, 650] width 42 height 42
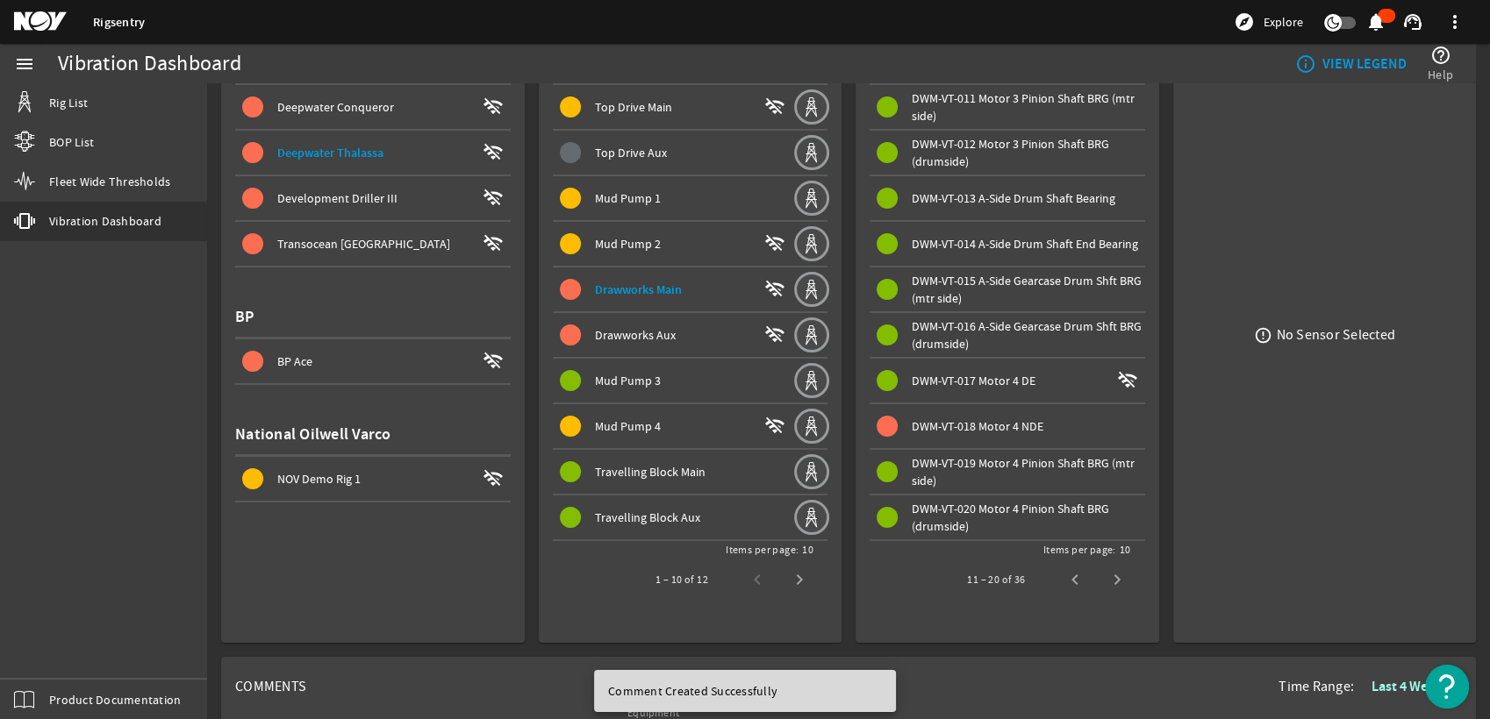
scroll to position [390, 0]
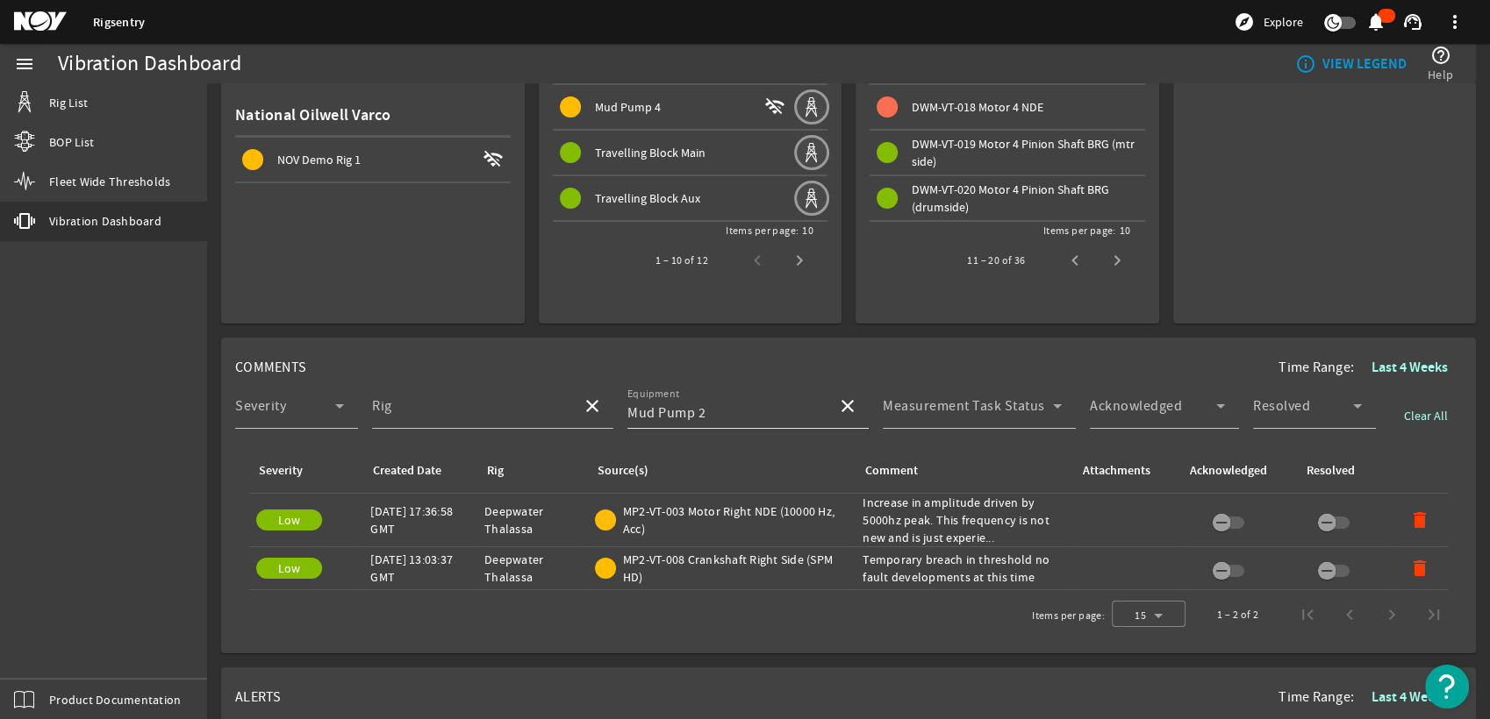
click at [841, 400] on mat-icon "close" at bounding box center [847, 406] width 21 height 21
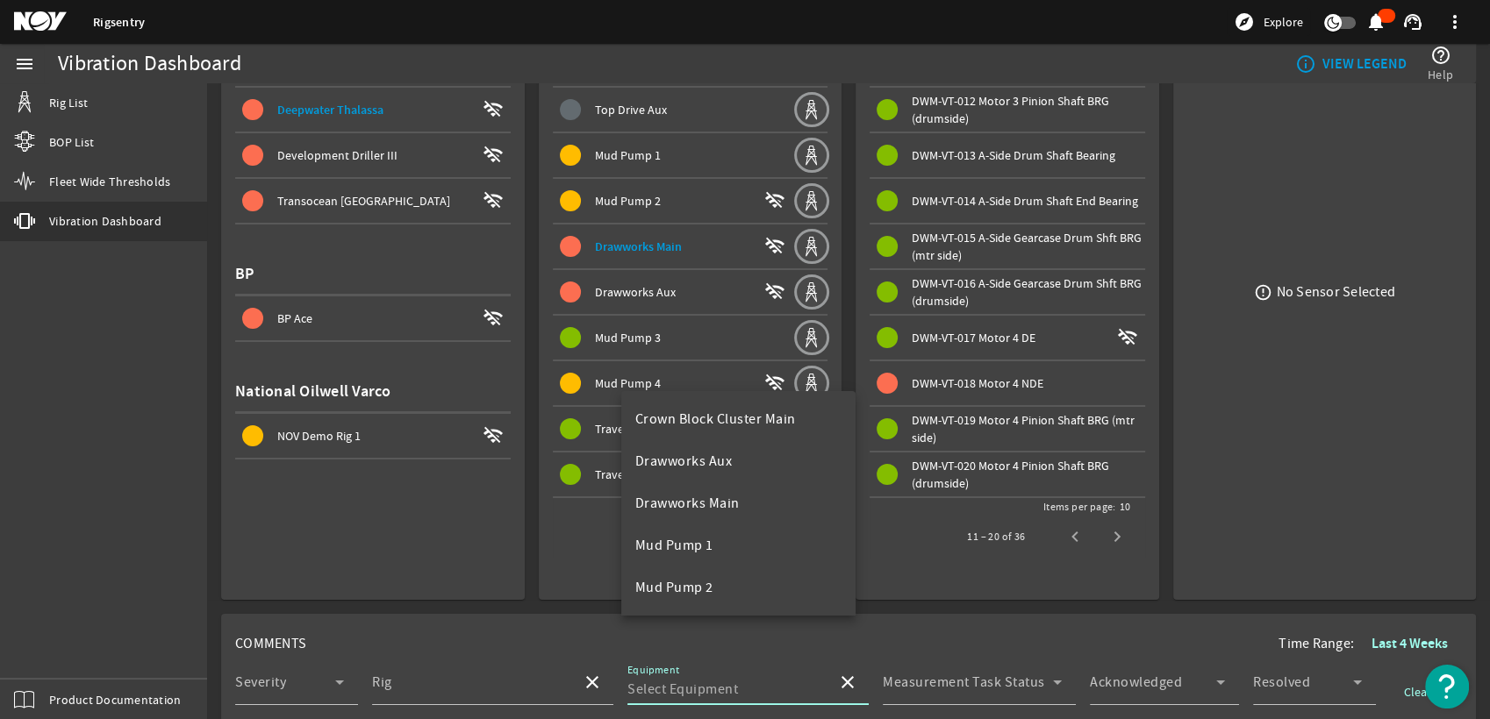
scroll to position [97, 0]
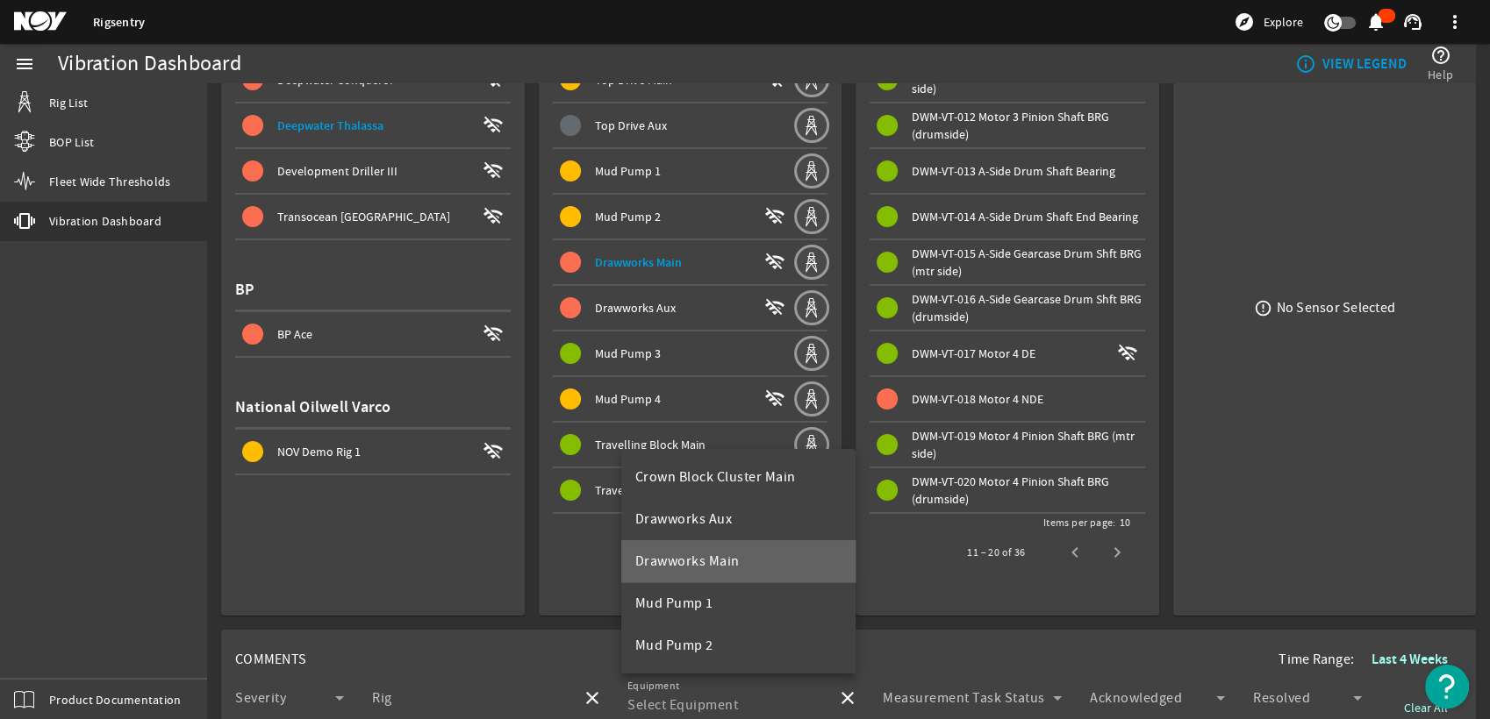
click at [761, 552] on mat-option "Drawworks Main" at bounding box center [738, 561] width 235 height 42
type input "Drawworks Main"
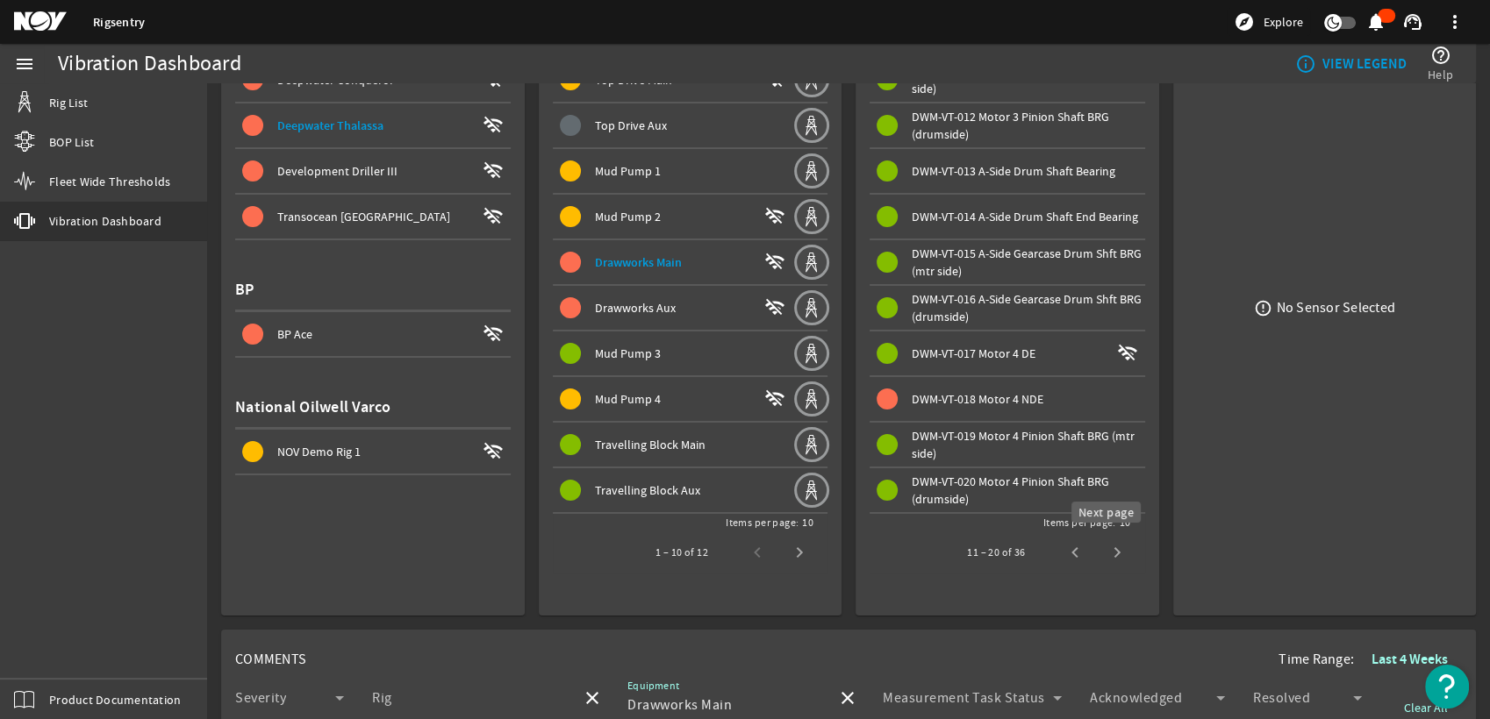
click at [1106, 550] on span "Next page" at bounding box center [1117, 553] width 42 height 42
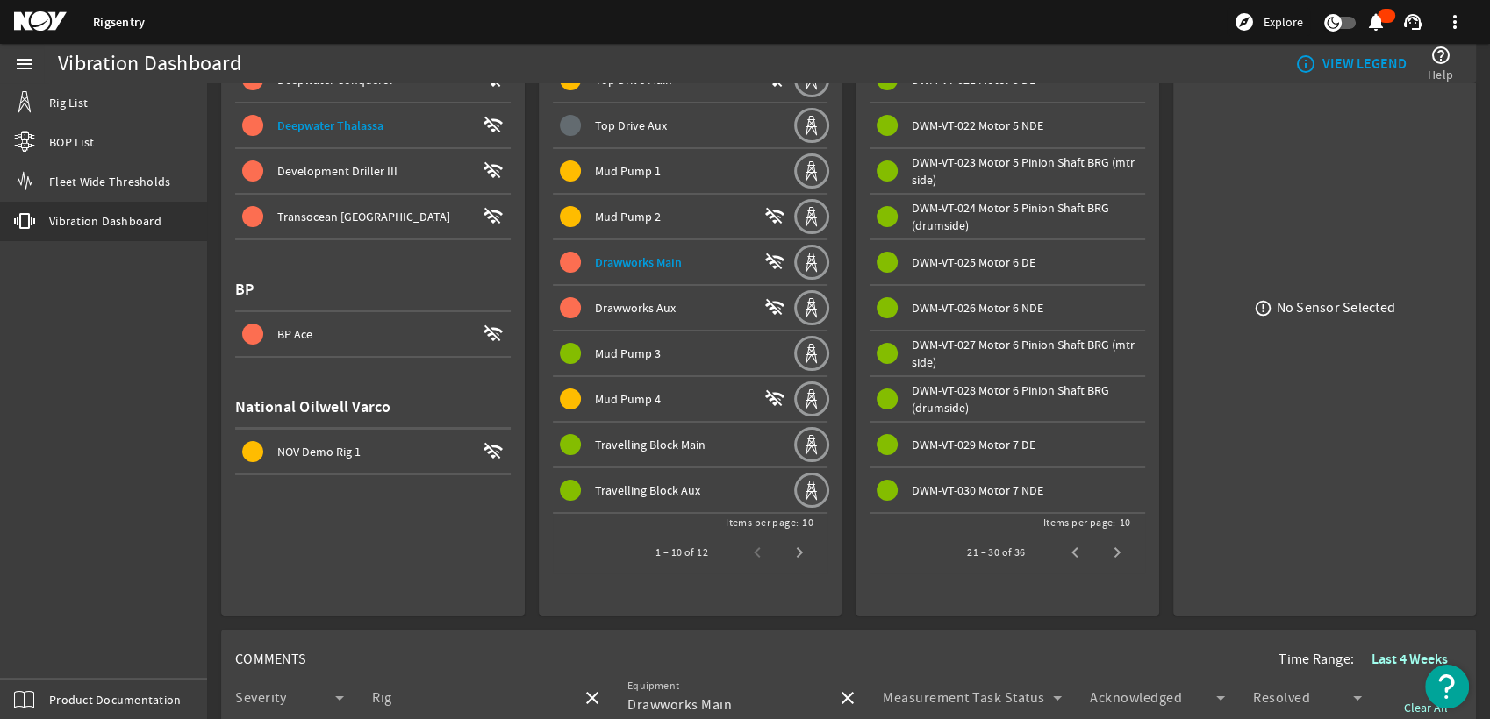
click at [1106, 550] on span "Next page" at bounding box center [1117, 553] width 42 height 42
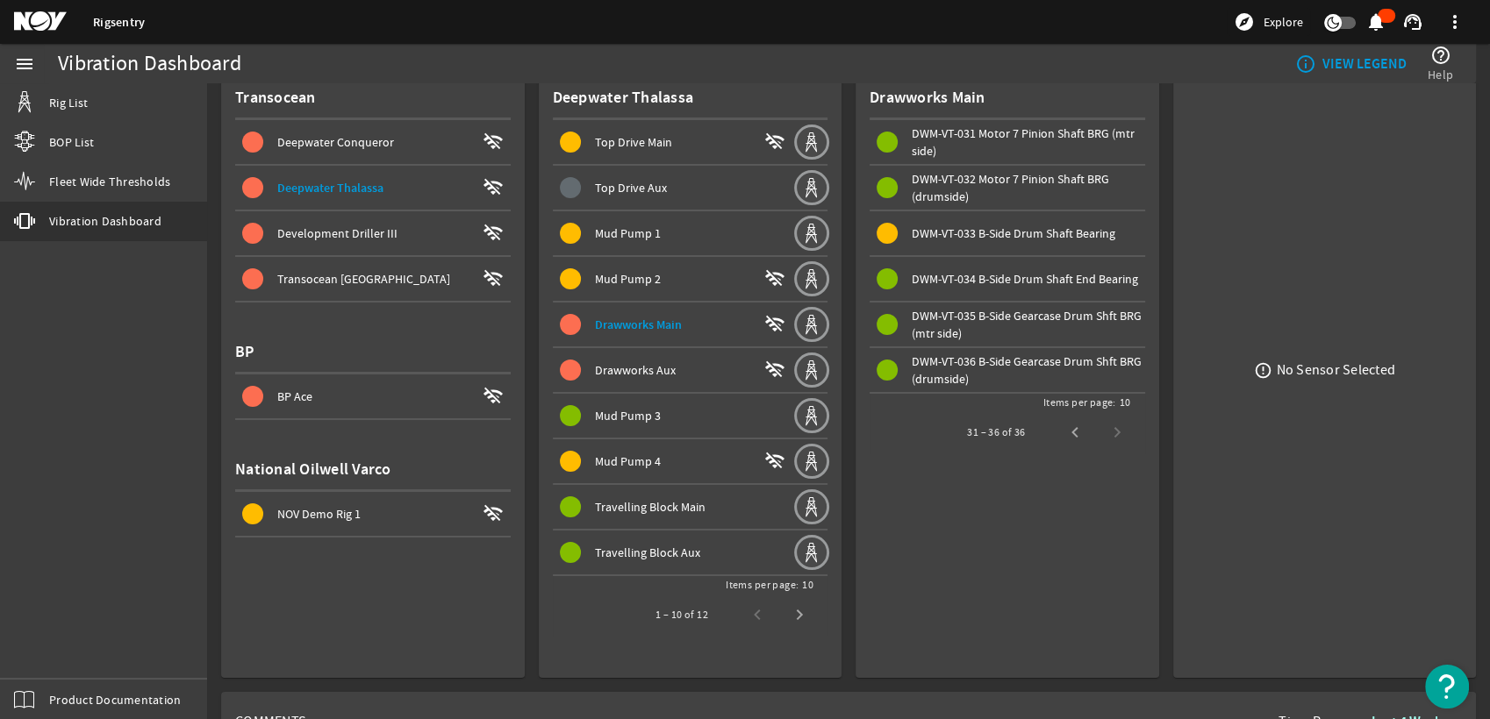
scroll to position [0, 0]
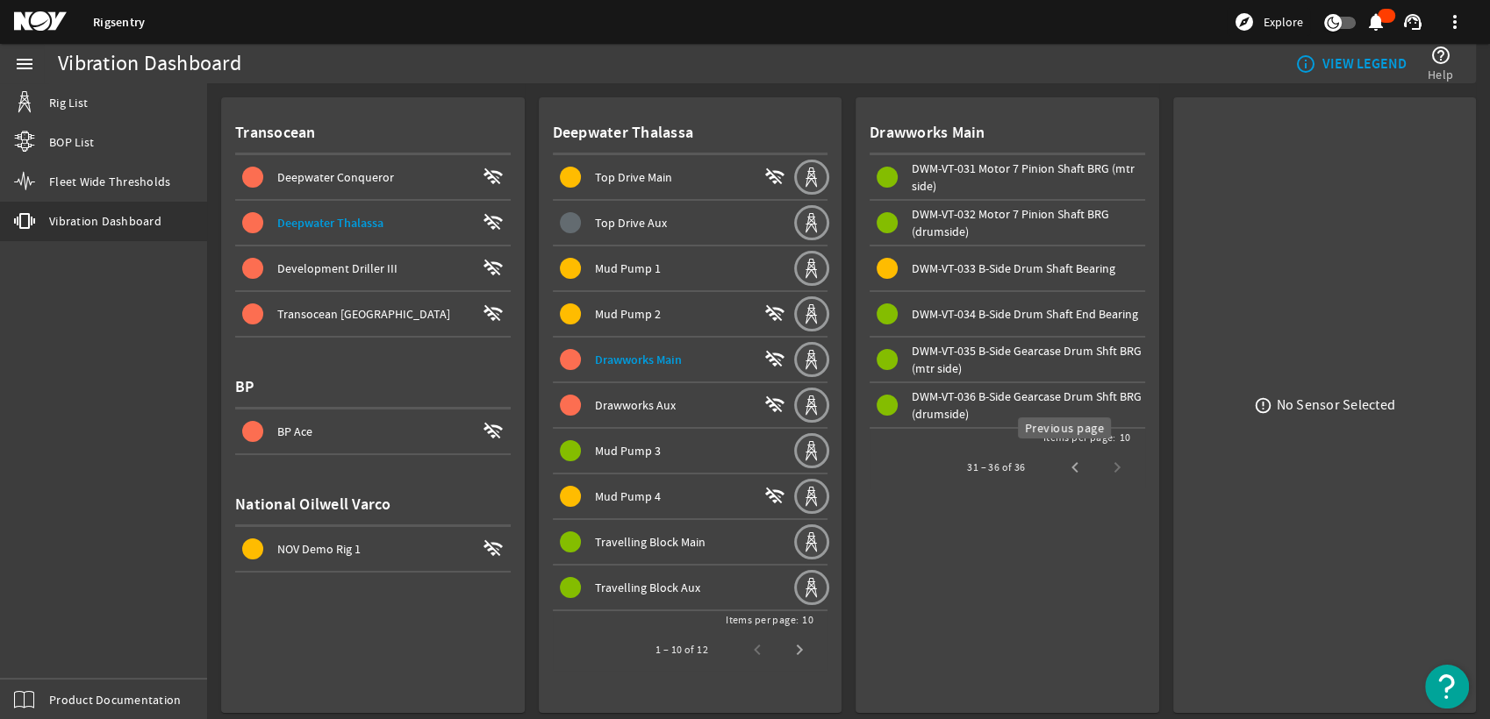
click at [1063, 470] on span "Previous page" at bounding box center [1075, 468] width 42 height 42
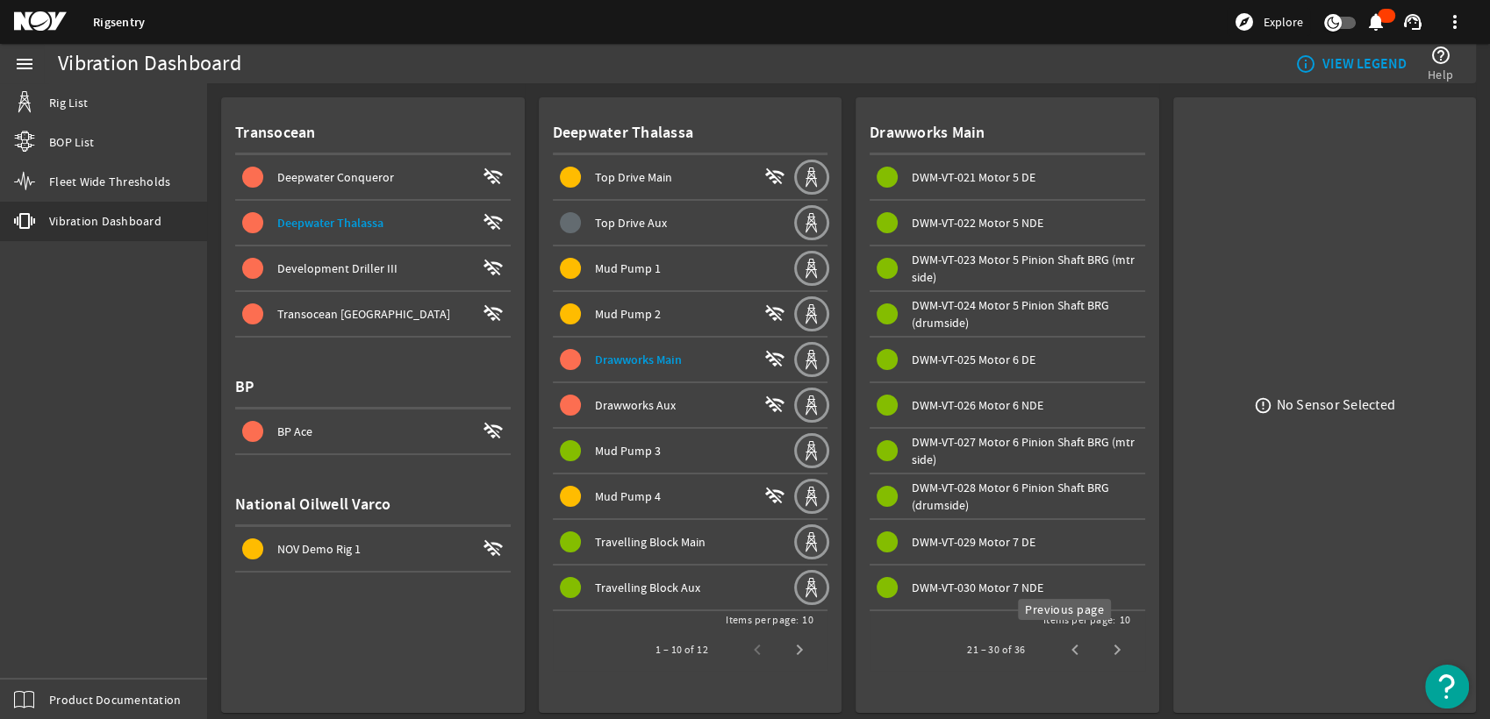
click at [1063, 639] on span "Previous page" at bounding box center [1075, 650] width 42 height 42
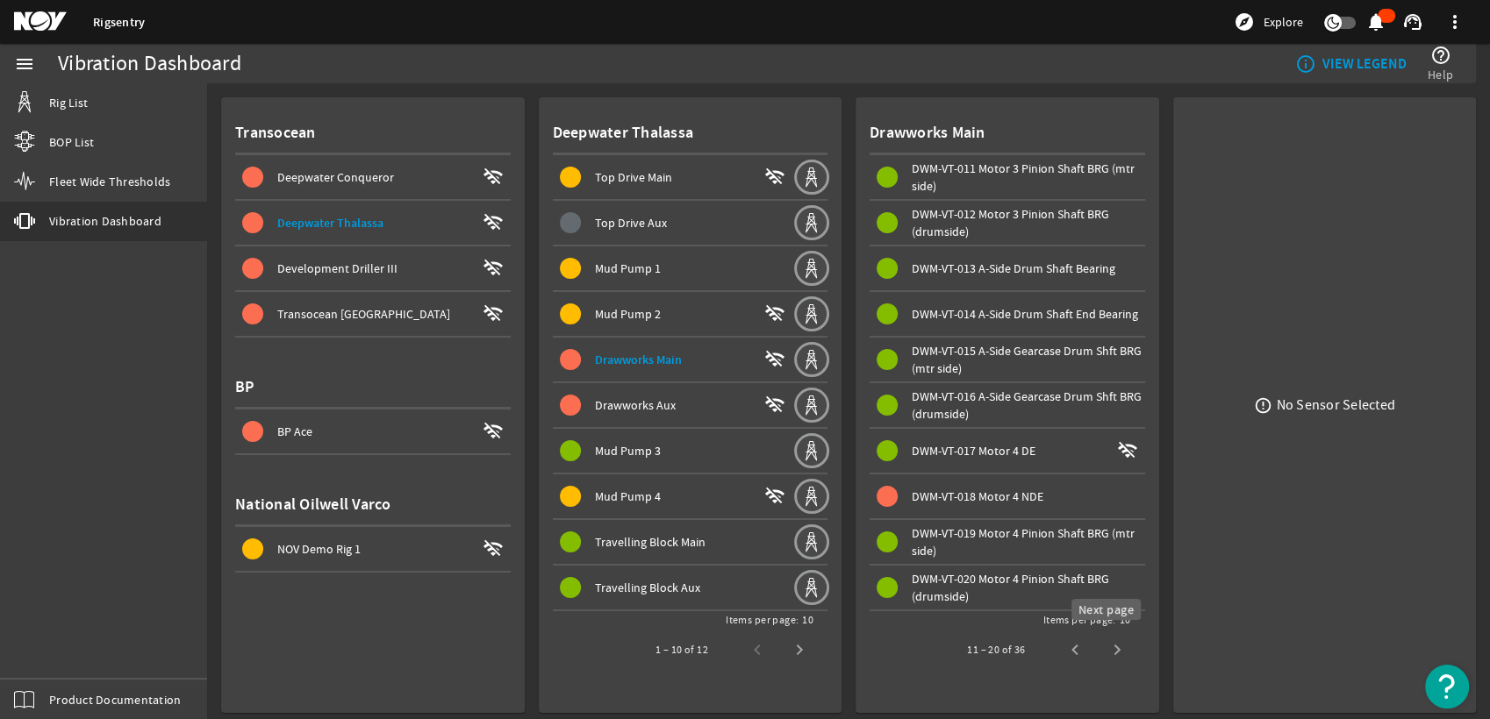
click at [1116, 645] on span "Next page" at bounding box center [1117, 650] width 42 height 42
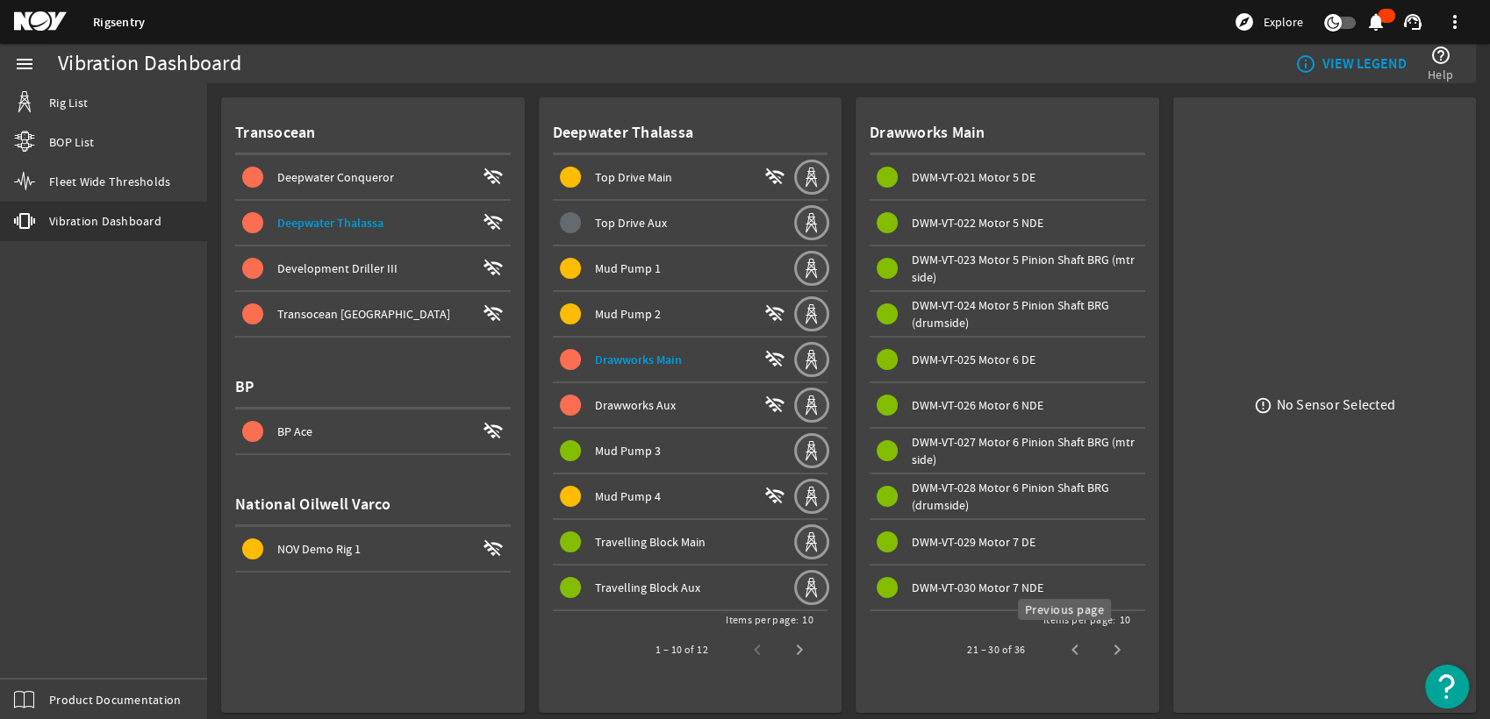
click at [1070, 652] on span "Previous page" at bounding box center [1075, 650] width 42 height 42
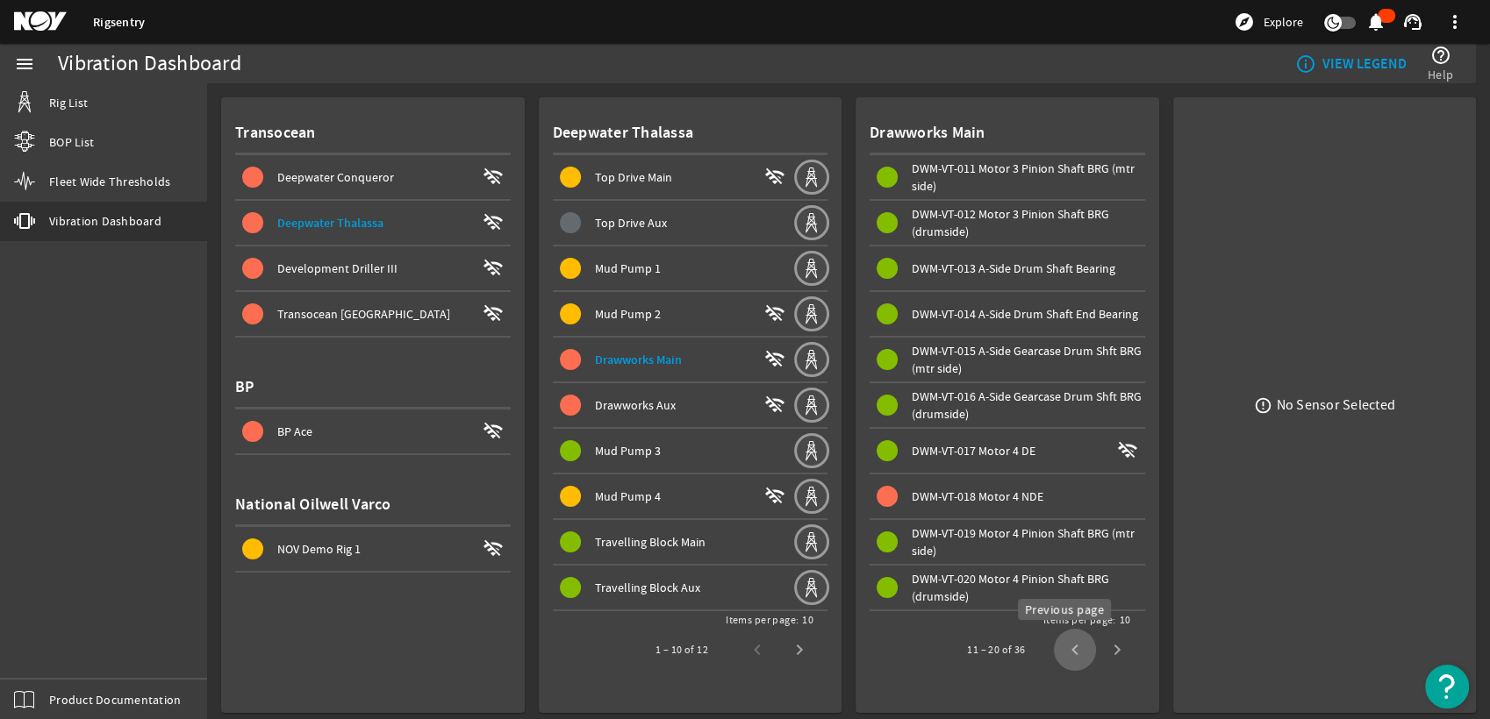
click at [1070, 652] on span "Previous page" at bounding box center [1075, 650] width 42 height 42
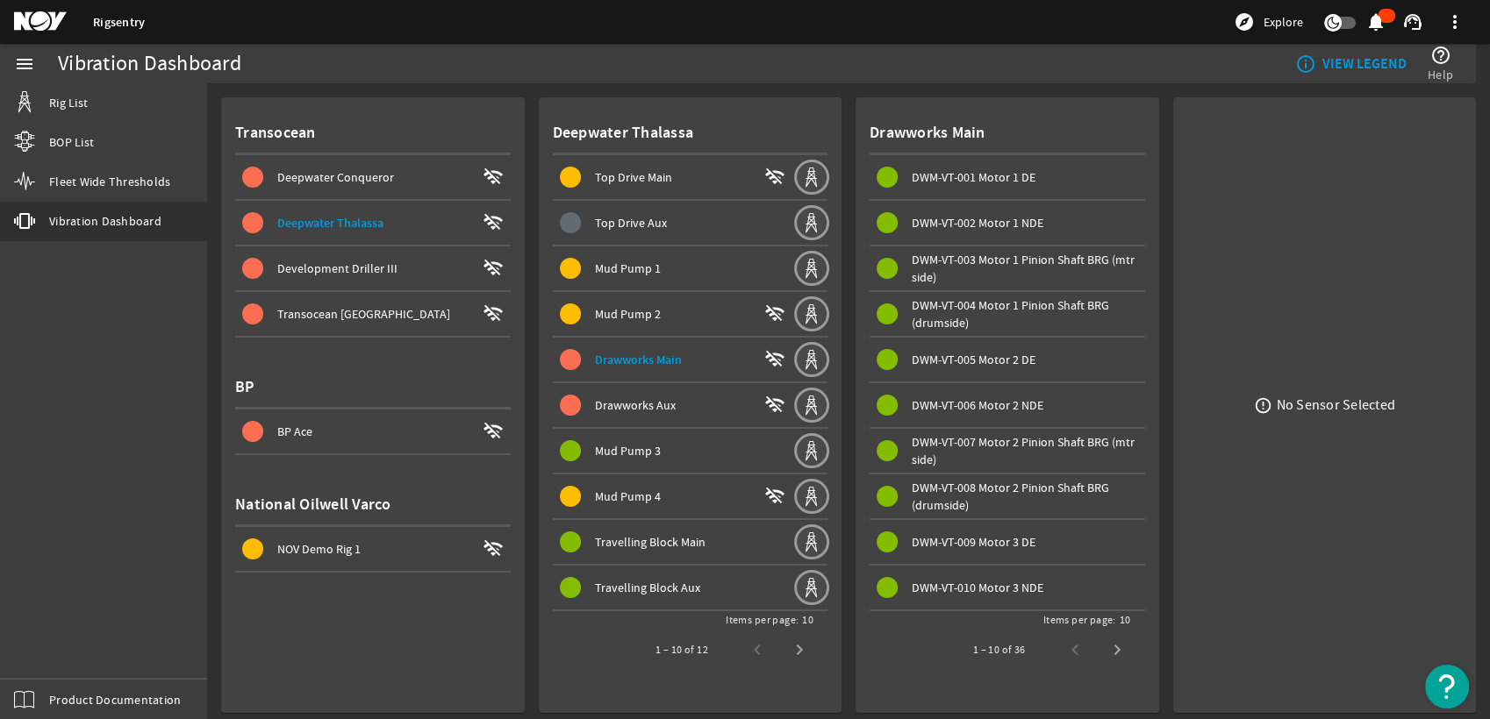
click at [1070, 652] on div "1 – 10 of 36" at bounding box center [1045, 650] width 186 height 42
click at [1111, 642] on span "Next page" at bounding box center [1117, 650] width 42 height 42
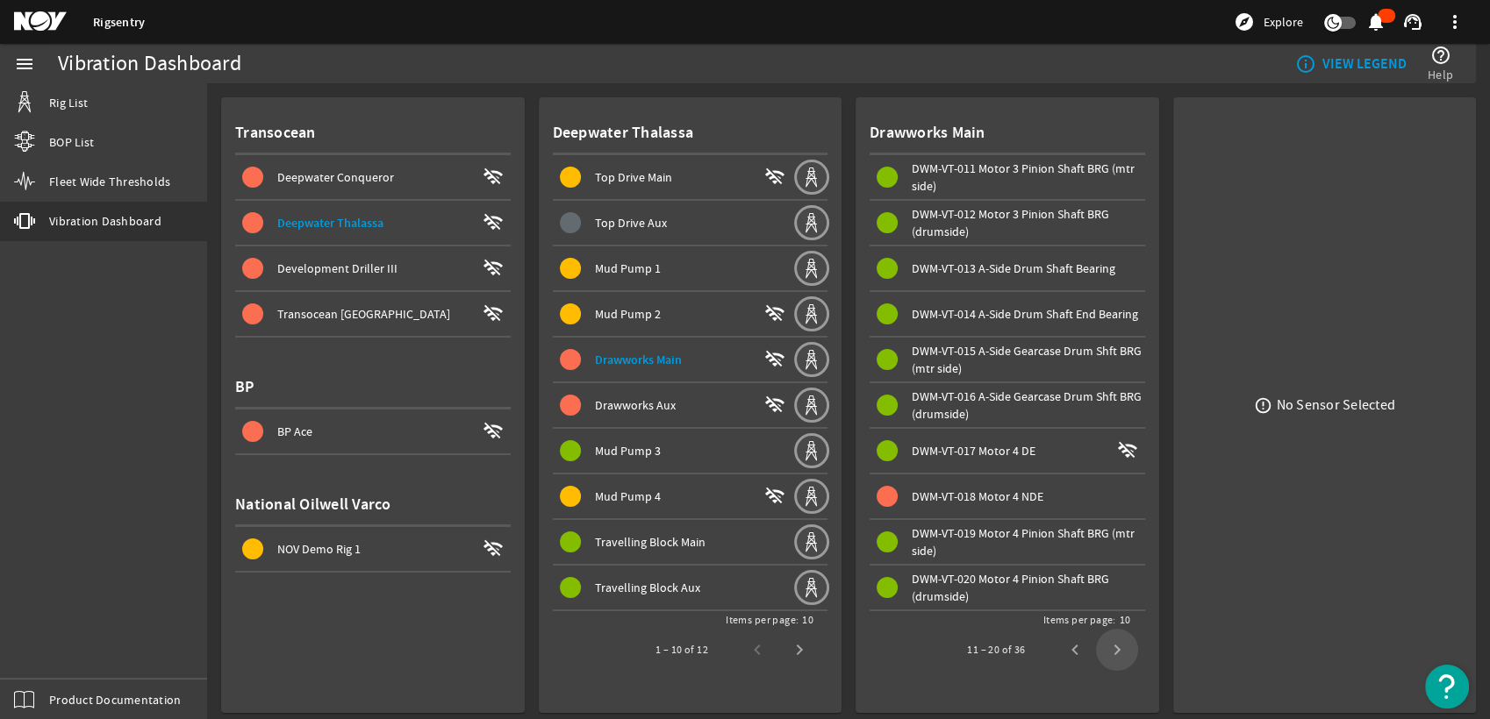
click at [1111, 642] on span "Next page" at bounding box center [1117, 650] width 42 height 42
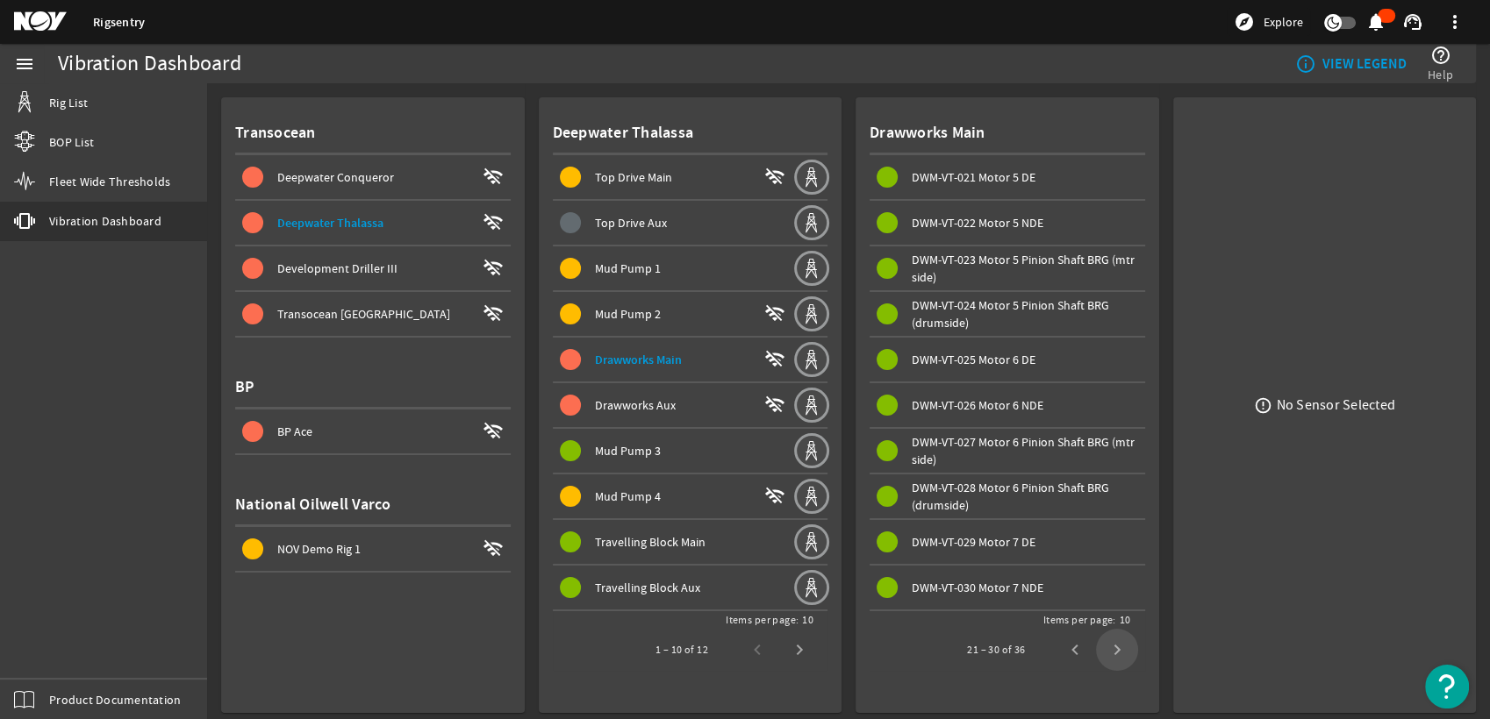
click at [1111, 642] on span "Next page" at bounding box center [1117, 650] width 42 height 42
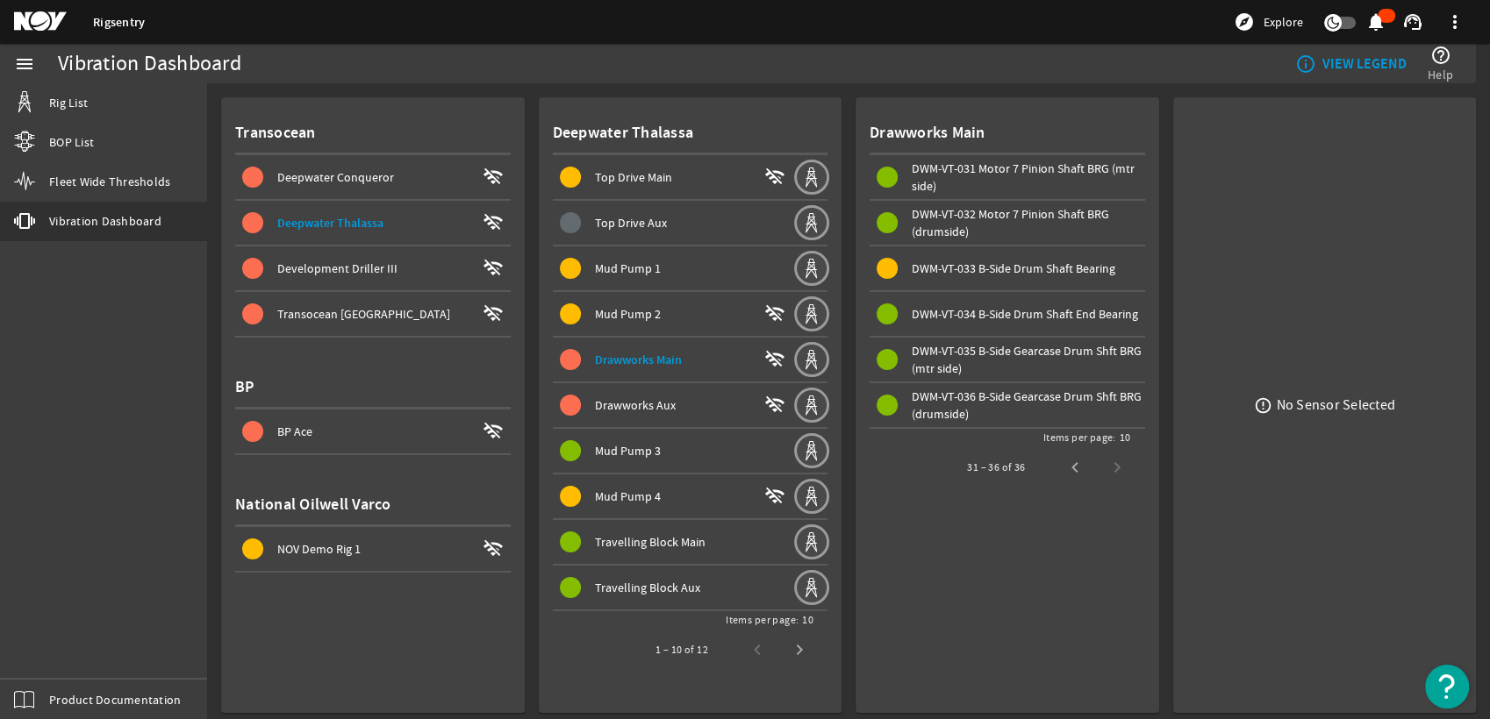
click at [995, 280] on span at bounding box center [1008, 268] width 276 height 42
